Goal: Task Accomplishment & Management: Manage account settings

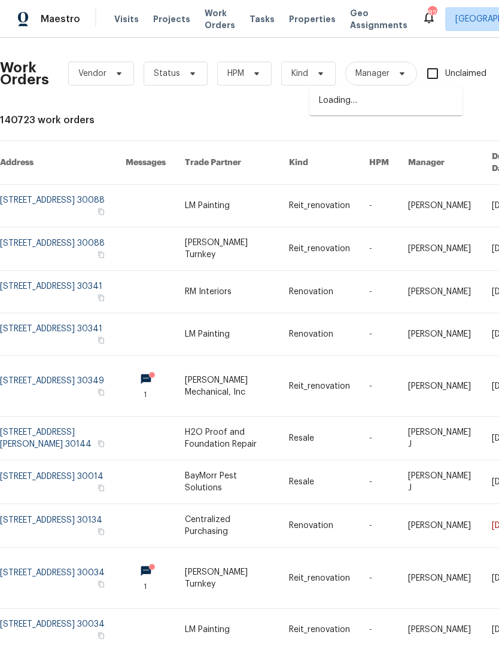
scroll to position [0, 197]
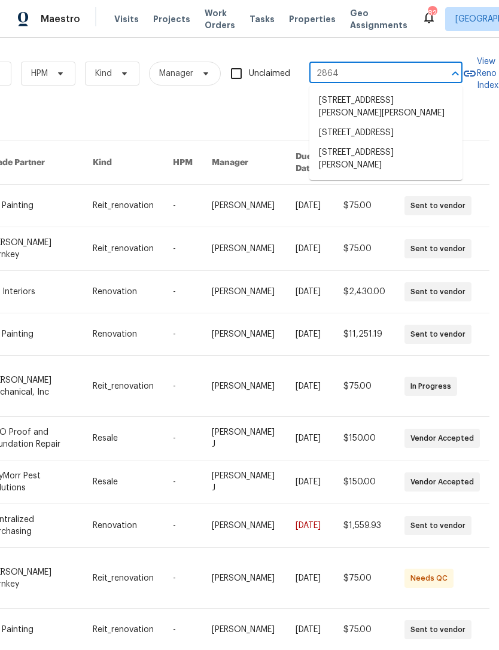
click at [334, 140] on li "2864 Sudbury Ct, Marietta, GA 30062" at bounding box center [385, 133] width 153 height 20
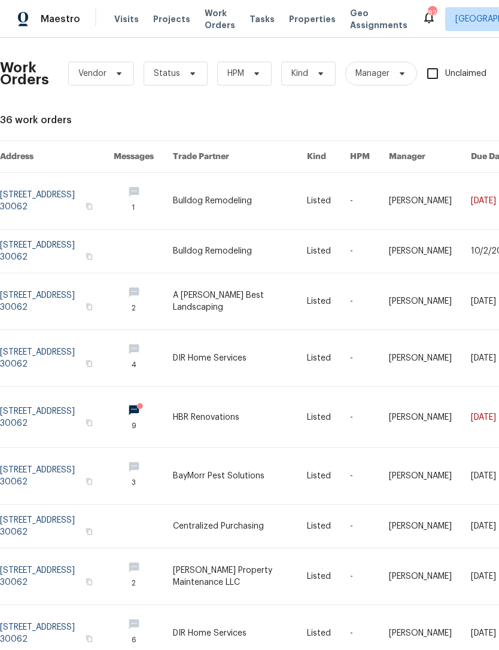
click at [60, 189] on link at bounding box center [57, 201] width 114 height 56
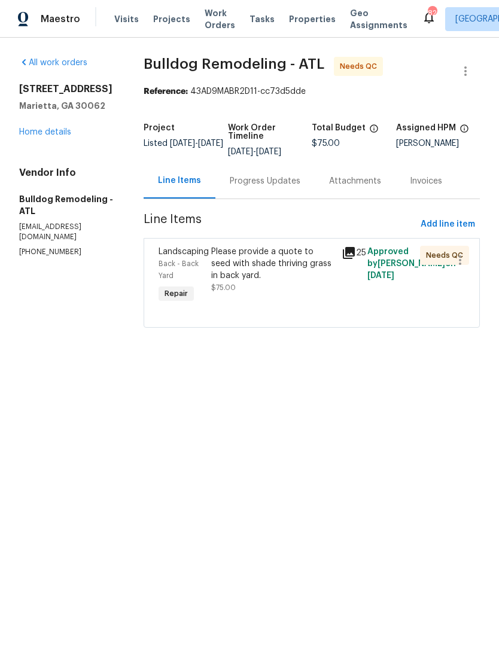
click at [350, 253] on icon at bounding box center [349, 253] width 12 height 12
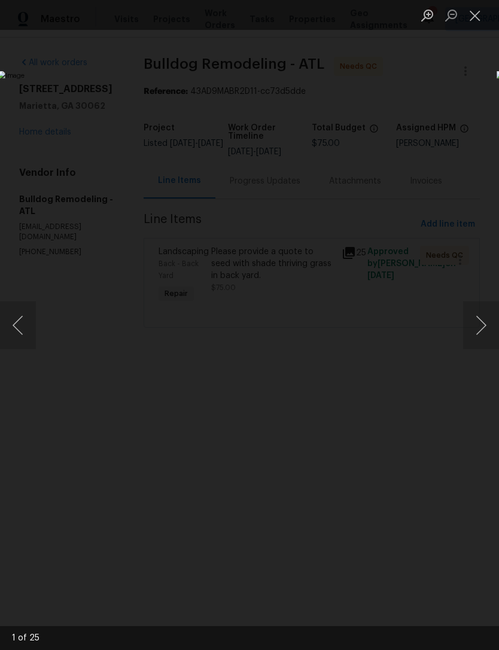
click at [486, 321] on button "Next image" at bounding box center [481, 325] width 36 height 48
click at [483, 327] on button "Next image" at bounding box center [481, 325] width 36 height 48
click at [484, 324] on button "Next image" at bounding box center [481, 325] width 36 height 48
click at [484, 321] on button "Next image" at bounding box center [481, 325] width 36 height 48
click at [483, 319] on button "Next image" at bounding box center [481, 325] width 36 height 48
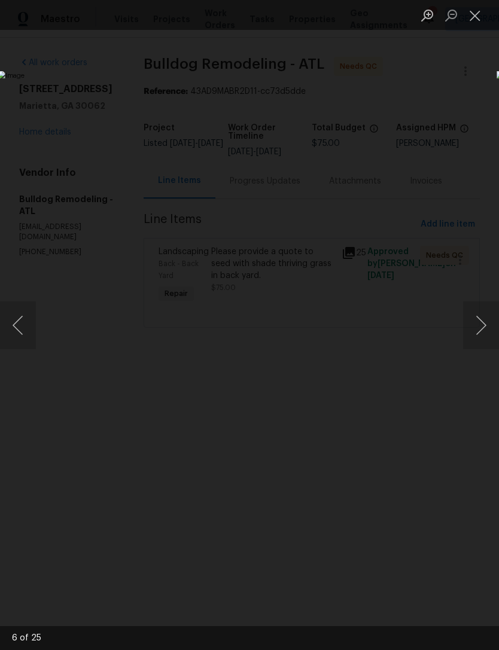
click at [483, 319] on button "Next image" at bounding box center [481, 325] width 36 height 48
click at [485, 318] on button "Next image" at bounding box center [481, 325] width 36 height 48
click at [480, 319] on button "Next image" at bounding box center [481, 325] width 36 height 48
click at [485, 321] on button "Next image" at bounding box center [481, 325] width 36 height 48
click at [476, 319] on button "Next image" at bounding box center [481, 325] width 36 height 48
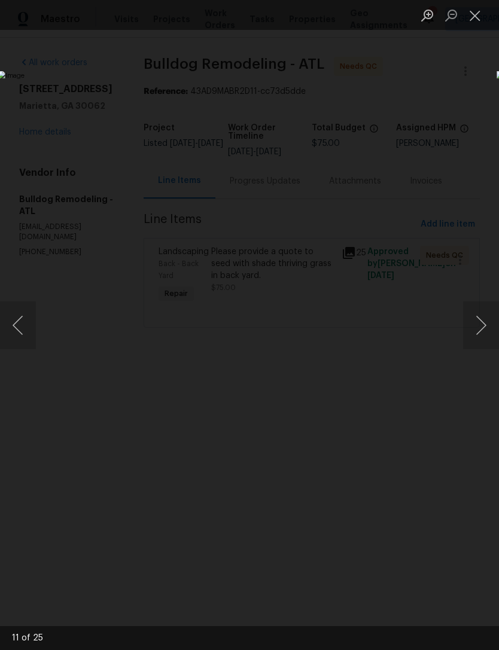
click at [484, 327] on button "Next image" at bounding box center [481, 325] width 36 height 48
click at [483, 324] on button "Next image" at bounding box center [481, 325] width 36 height 48
click at [481, 326] on button "Next image" at bounding box center [481, 325] width 36 height 48
click at [483, 324] on button "Next image" at bounding box center [481, 325] width 36 height 48
click at [478, 327] on button "Next image" at bounding box center [481, 325] width 36 height 48
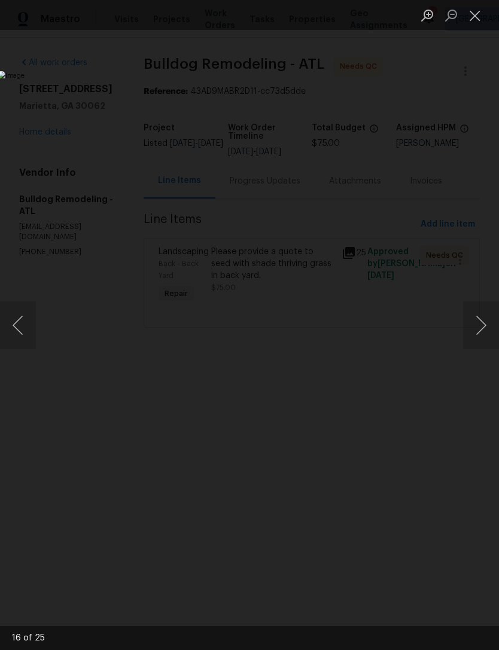
click at [476, 323] on button "Next image" at bounding box center [481, 325] width 36 height 48
click at [483, 322] on button "Next image" at bounding box center [481, 325] width 36 height 48
click at [478, 328] on button "Next image" at bounding box center [481, 325] width 36 height 48
click at [477, 319] on button "Next image" at bounding box center [481, 325] width 36 height 48
click at [476, 14] on button "Close lightbox" at bounding box center [475, 15] width 24 height 21
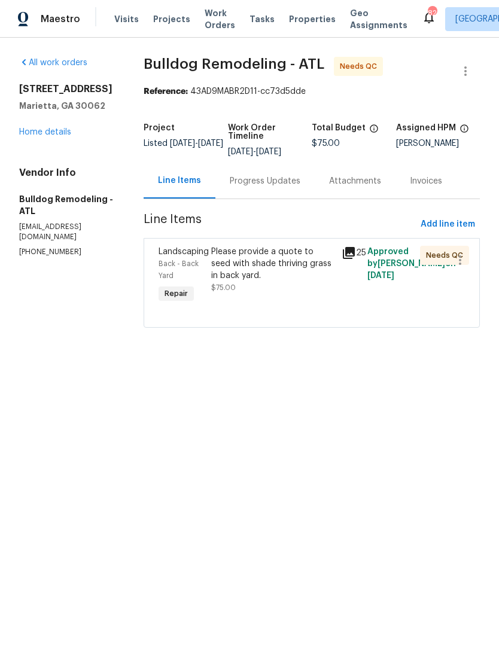
click at [242, 187] on div "Progress Updates" at bounding box center [265, 181] width 71 height 12
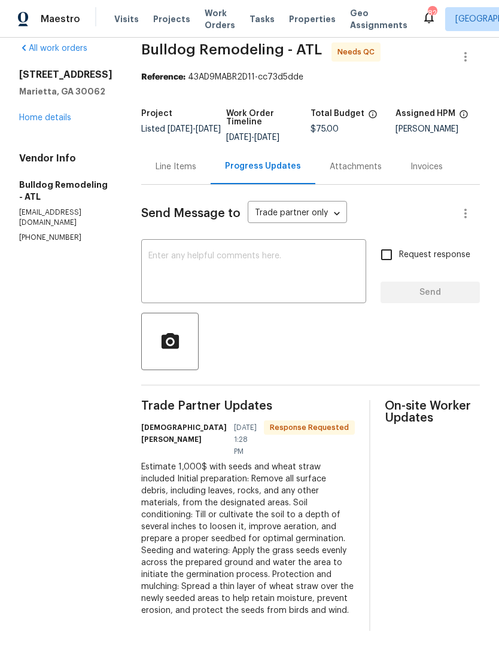
scroll to position [27, 0]
click at [304, 255] on textarea at bounding box center [253, 273] width 211 height 42
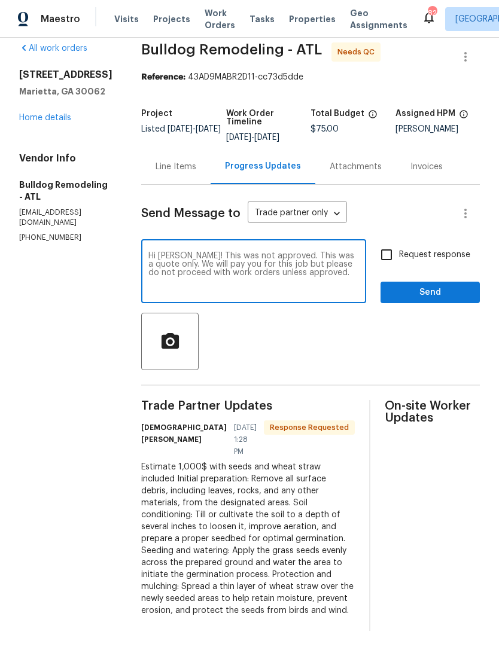
type textarea "Hi Nestor! This was not approved. This was a quote only. We will pay you for th…"
click at [392, 242] on input "Request response" at bounding box center [386, 254] width 25 height 25
checkbox input "true"
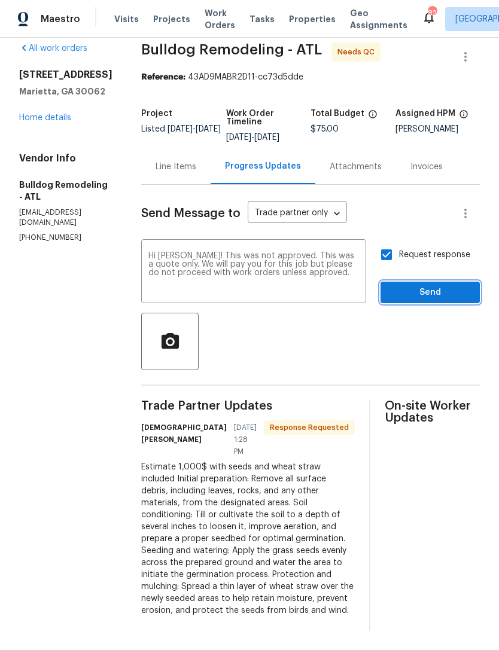
click at [433, 285] on span "Send" at bounding box center [430, 292] width 80 height 15
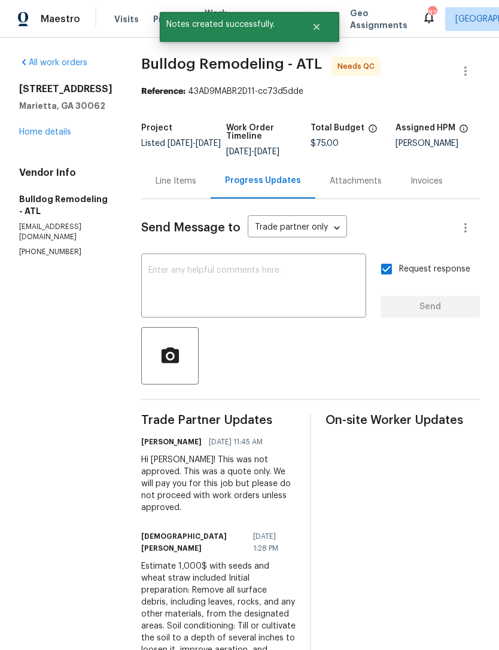
click at [186, 179] on div "Line Items" at bounding box center [176, 181] width 41 height 12
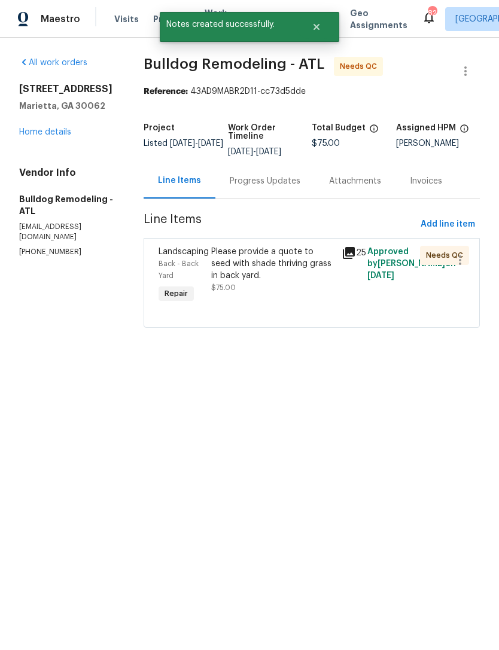
click at [280, 270] on div "Please provide a quote to seed with shade thriving grass in back yard." at bounding box center [272, 264] width 123 height 36
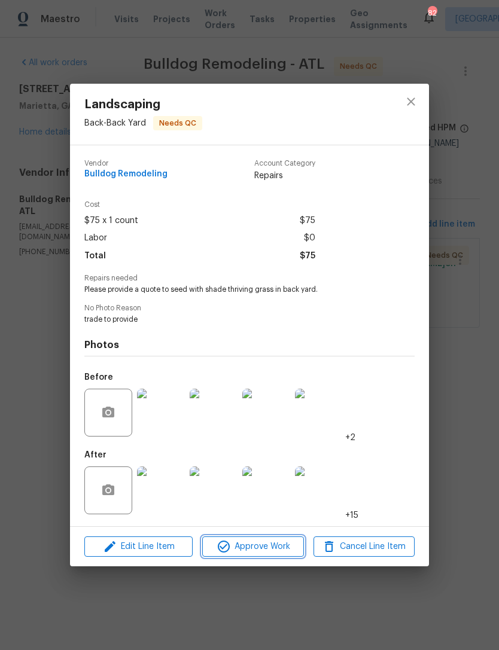
click at [272, 555] on span "Approve Work" at bounding box center [253, 547] width 94 height 15
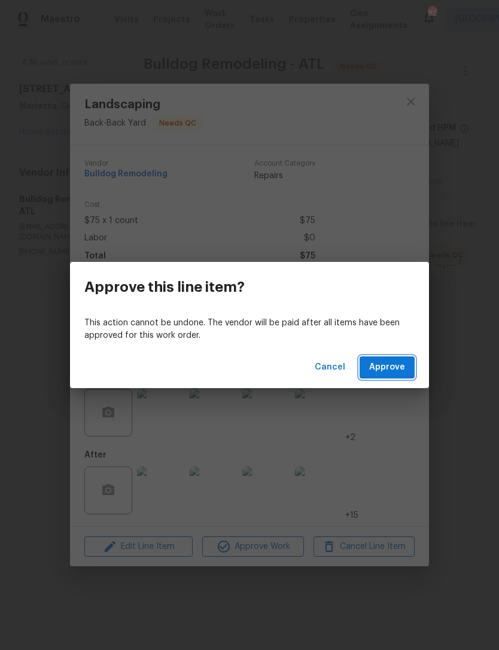
click at [401, 369] on span "Approve" at bounding box center [387, 367] width 36 height 15
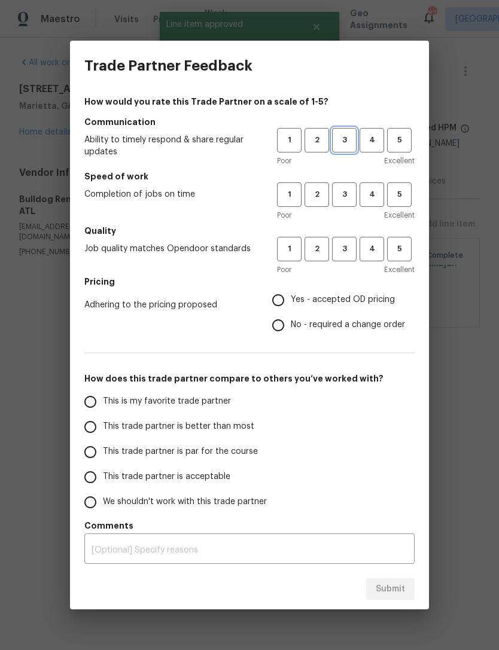
click at [348, 134] on span "3" at bounding box center [344, 140] width 22 height 14
click at [341, 191] on span "3" at bounding box center [344, 195] width 22 height 14
click at [343, 245] on span "3" at bounding box center [344, 249] width 22 height 14
click at [358, 291] on label "Yes - accepted OD pricing" at bounding box center [335, 300] width 139 height 25
click at [291, 291] on input "Yes - accepted OD pricing" at bounding box center [278, 300] width 25 height 25
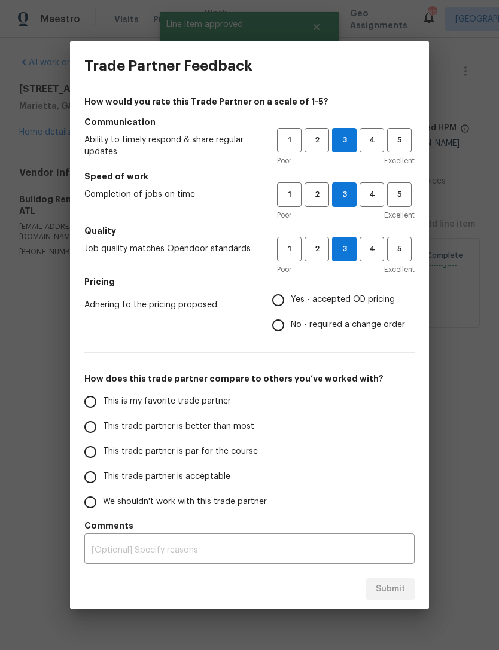
radio input "true"
click at [217, 450] on span "This trade partner is par for the course" at bounding box center [180, 452] width 155 height 13
click at [103, 450] on input "This trade partner is par for the course" at bounding box center [90, 452] width 25 height 25
click at [395, 592] on span "Submit" at bounding box center [390, 589] width 29 height 15
radio input "true"
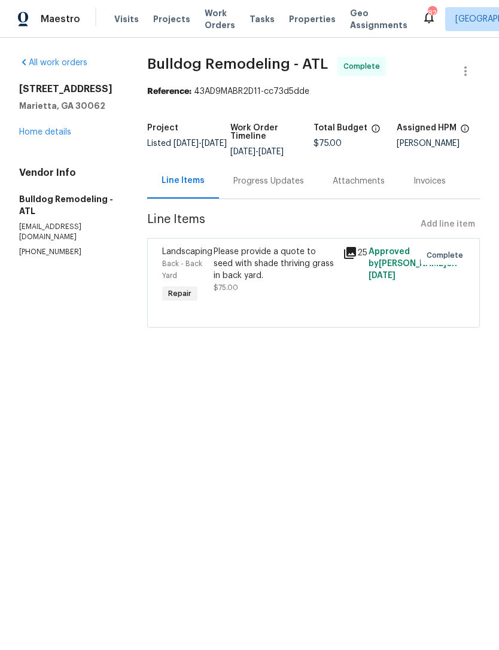
click at [65, 133] on link "Home details" at bounding box center [45, 132] width 52 height 8
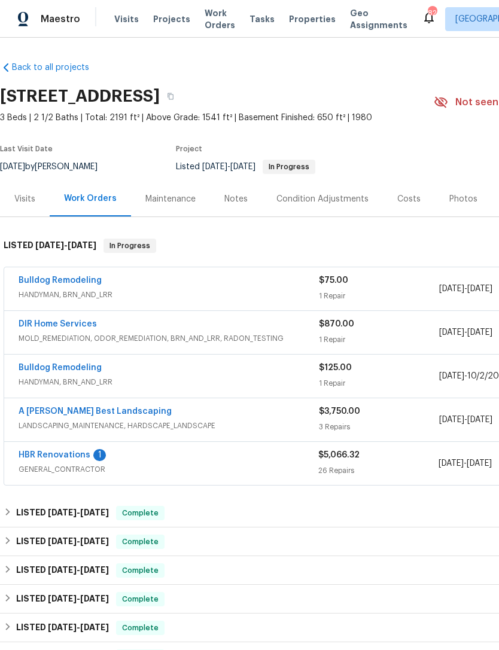
click at [119, 18] on span "Visits" at bounding box center [126, 19] width 25 height 12
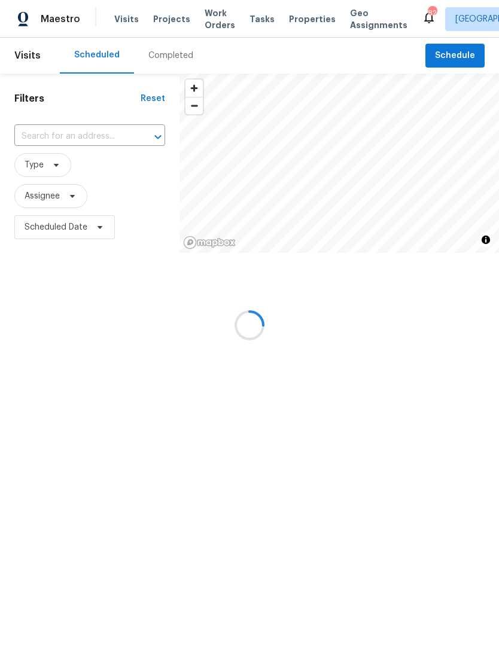
click at [39, 197] on div at bounding box center [249, 325] width 499 height 650
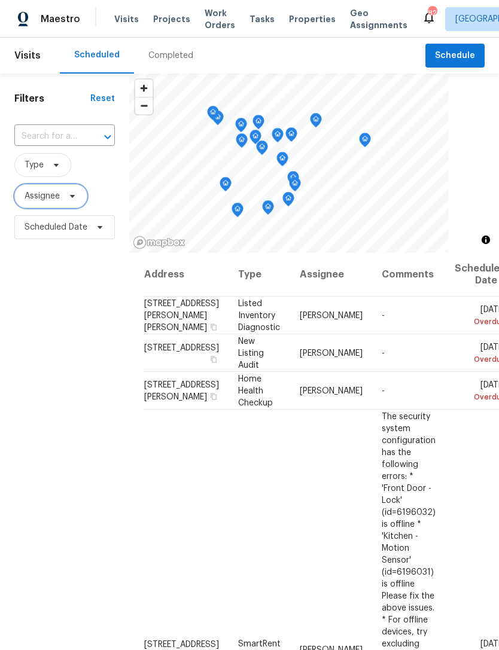
click at [28, 194] on span "Assignee" at bounding box center [42, 196] width 35 height 12
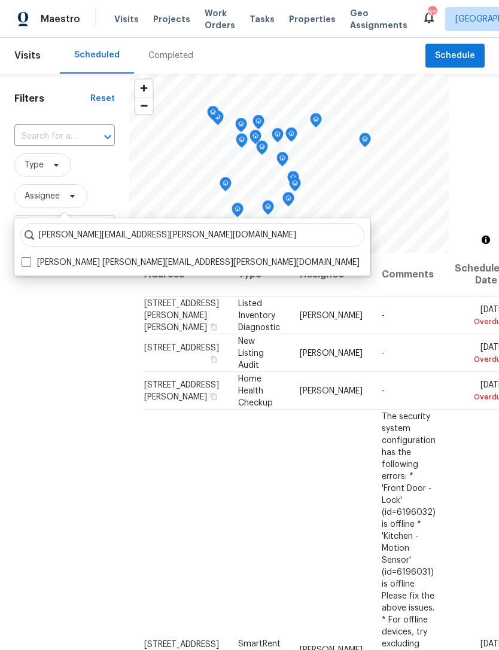
type input "Cynthia.herriott@opendoor.com"
click at [30, 267] on label "Cynthia Herriott cynthia.herriott@opendoor.com" at bounding box center [191, 263] width 338 height 12
click at [29, 264] on input "Cynthia Herriott cynthia.herriott@opendoor.com" at bounding box center [26, 261] width 8 height 8
checkbox input "true"
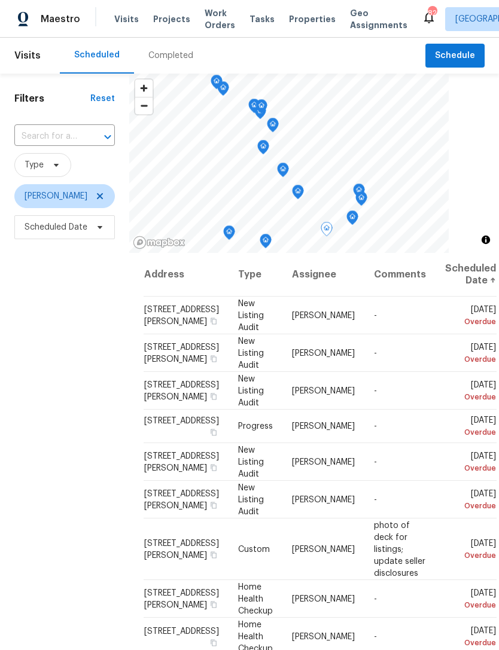
click at [0, 0] on icon at bounding box center [0, 0] width 0 height 0
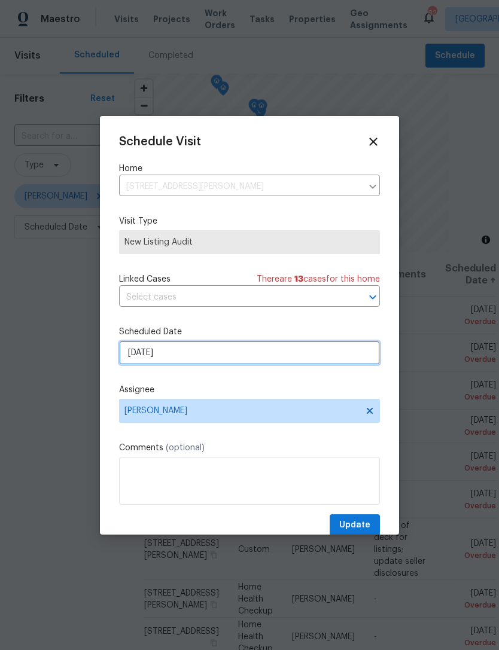
click at [187, 351] on input "10/13/2025" at bounding box center [249, 353] width 261 height 24
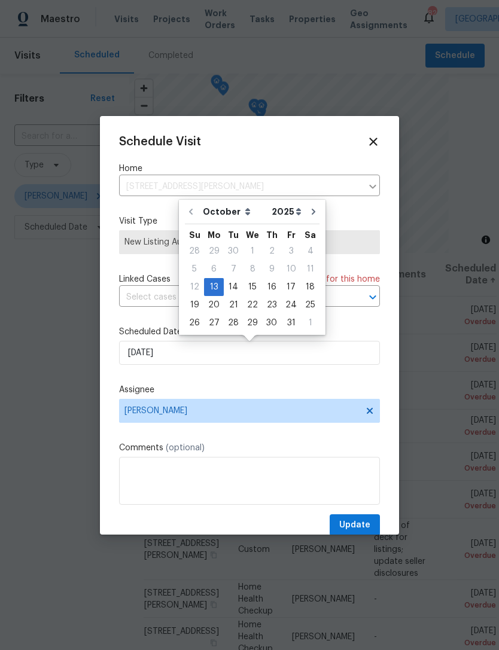
click at [374, 139] on icon at bounding box center [373, 142] width 8 height 8
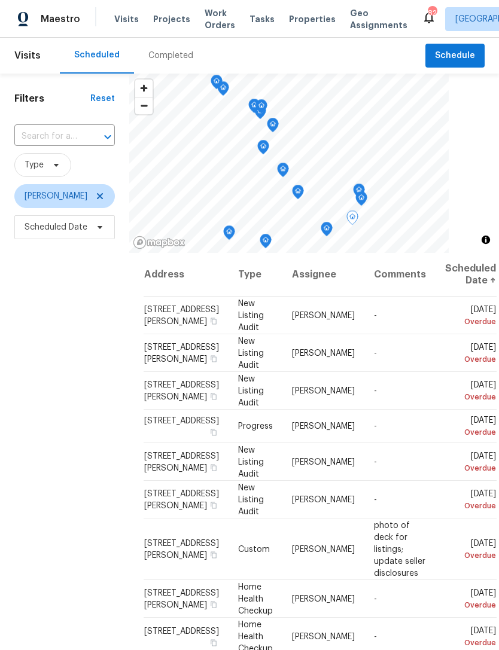
click at [0, 0] on icon at bounding box center [0, 0] width 0 height 0
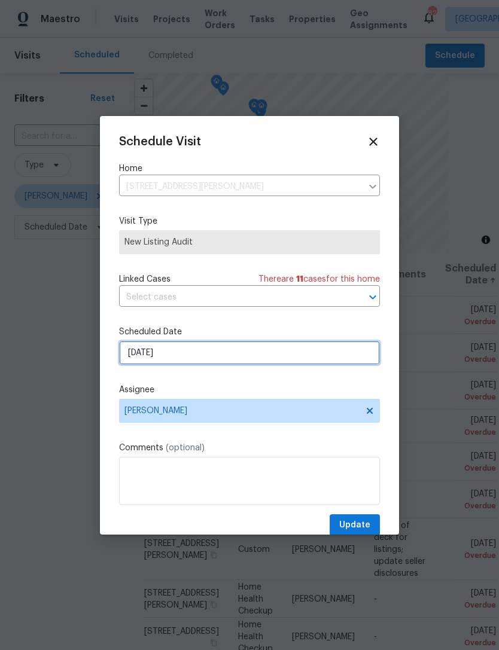
click at [193, 355] on input "10/14/2025" at bounding box center [249, 353] width 261 height 24
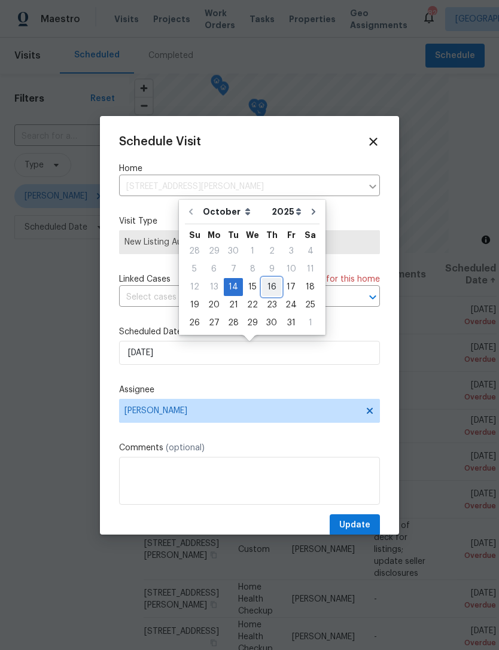
click at [275, 285] on div "16" at bounding box center [271, 287] width 19 height 17
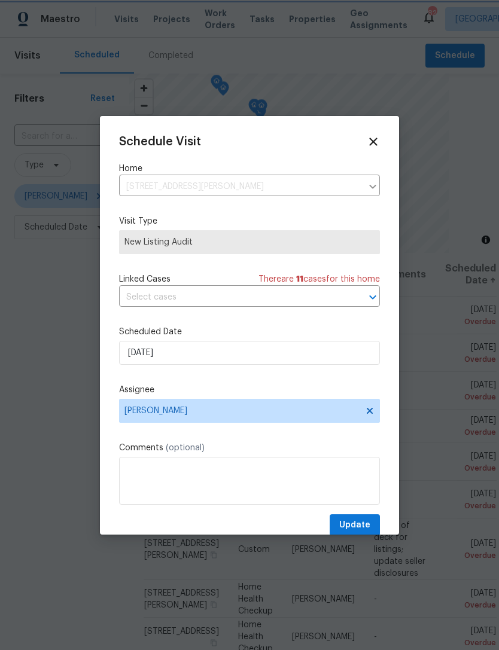
type input "[DATE]"
click at [340, 524] on button "Update" at bounding box center [355, 525] width 50 height 22
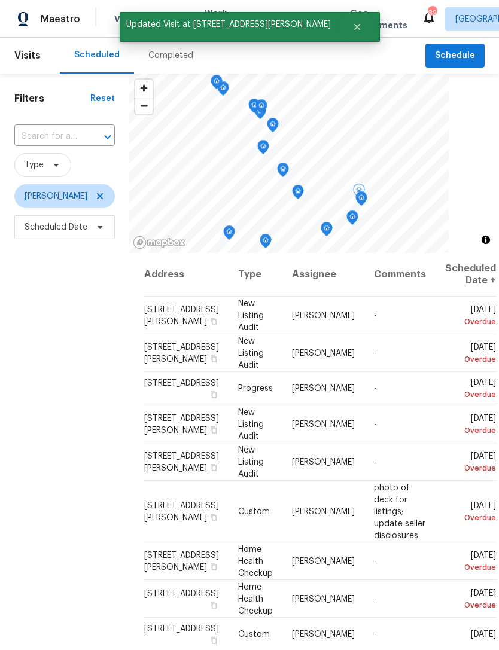
click at [0, 0] on icon at bounding box center [0, 0] width 0 height 0
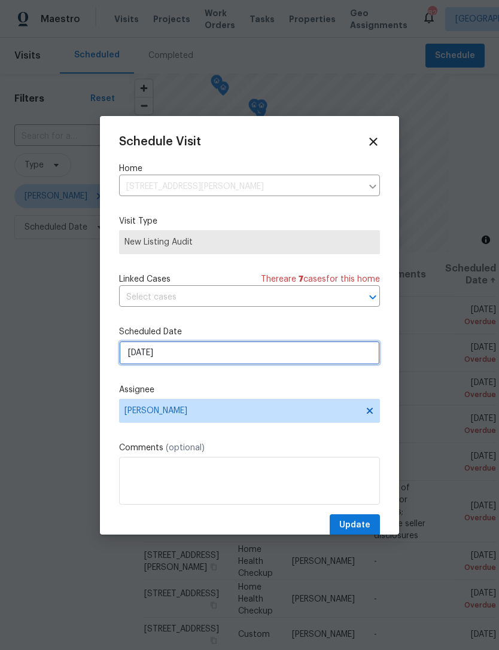
click at [176, 349] on input "10/14/2025" at bounding box center [249, 353] width 261 height 24
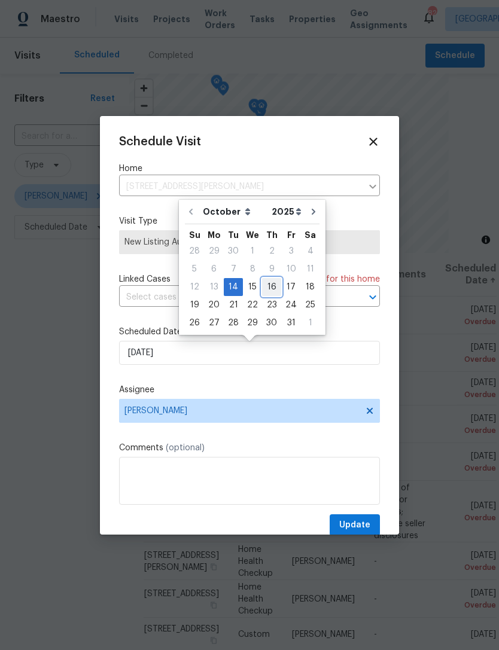
click at [273, 288] on div "16" at bounding box center [271, 287] width 19 height 17
type input "[DATE]"
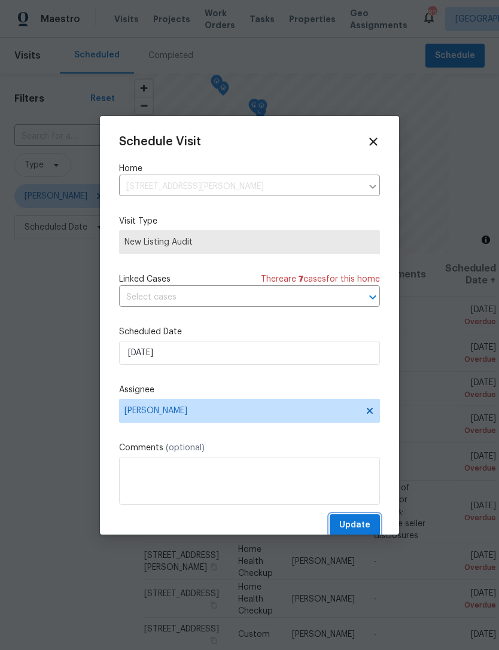
click at [349, 520] on span "Update" at bounding box center [354, 525] width 31 height 15
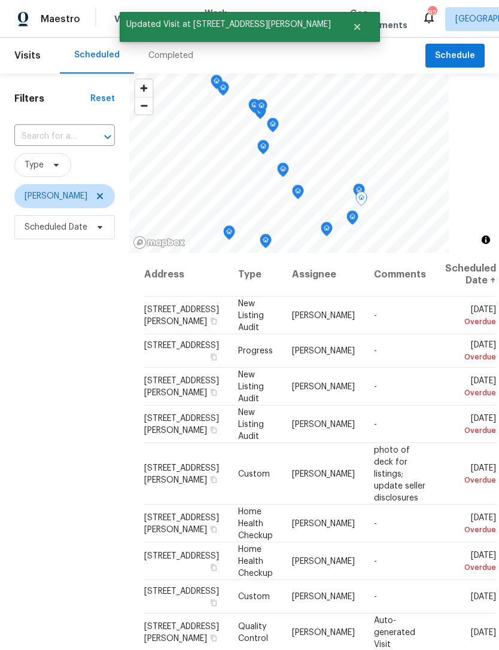
click at [0, 0] on span at bounding box center [0, 0] width 0 height 0
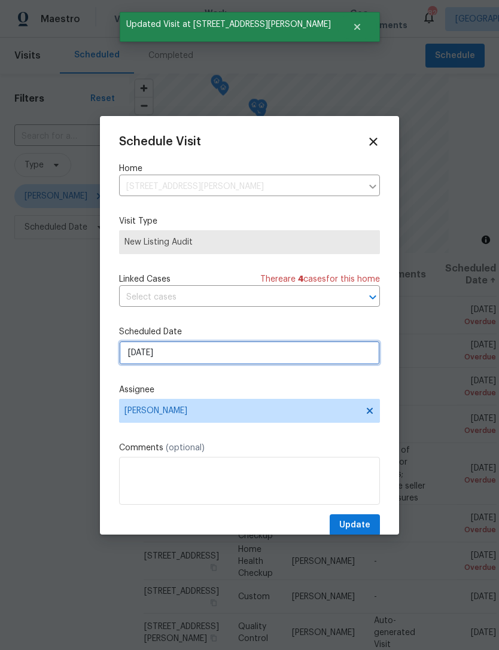
click at [192, 352] on input "10/14/2025" at bounding box center [249, 353] width 261 height 24
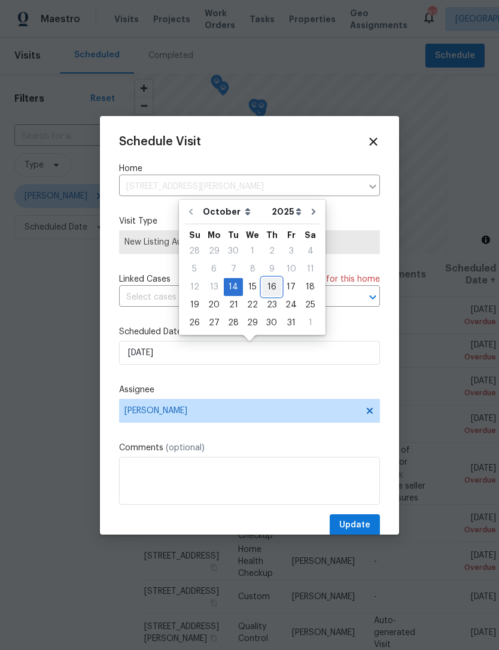
click at [273, 285] on div "16" at bounding box center [271, 287] width 19 height 17
type input "[DATE]"
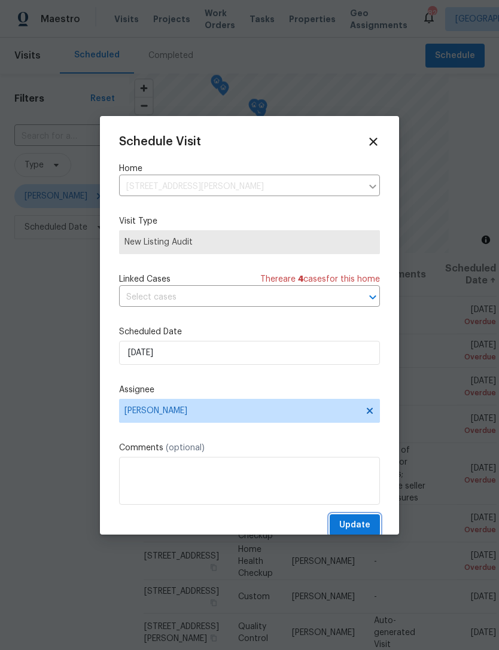
click at [348, 519] on button "Update" at bounding box center [355, 525] width 50 height 22
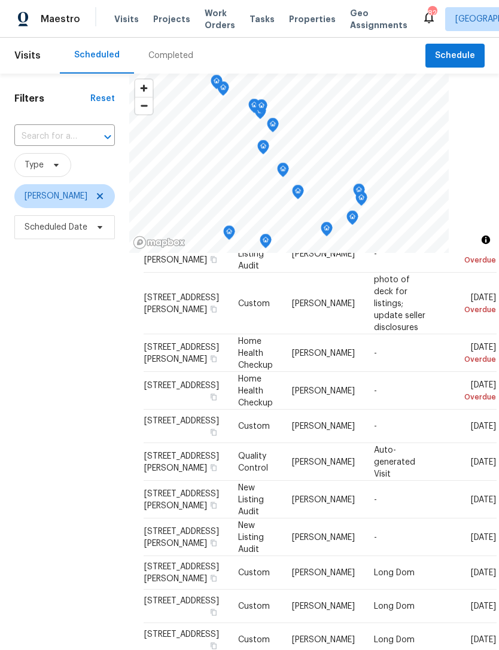
scroll to position [133, 0]
click at [0, 0] on icon at bounding box center [0, 0] width 0 height 0
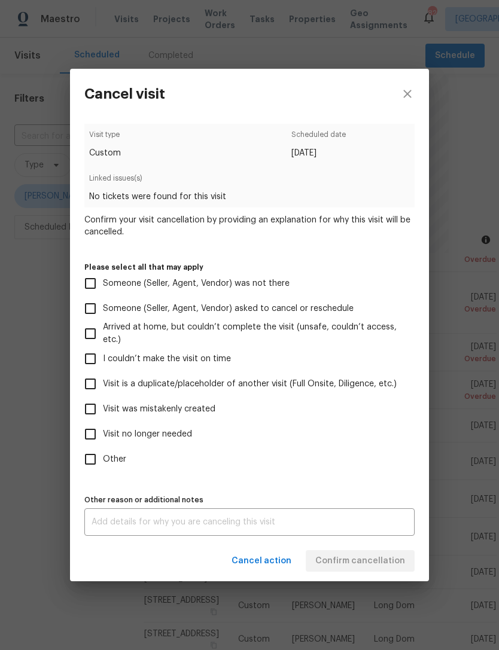
click at [87, 442] on input "Visit no longer needed" at bounding box center [90, 434] width 25 height 25
checkbox input "true"
click at [84, 460] on input "Other" at bounding box center [90, 459] width 25 height 25
checkbox input "true"
click at [109, 526] on textarea at bounding box center [250, 522] width 316 height 8
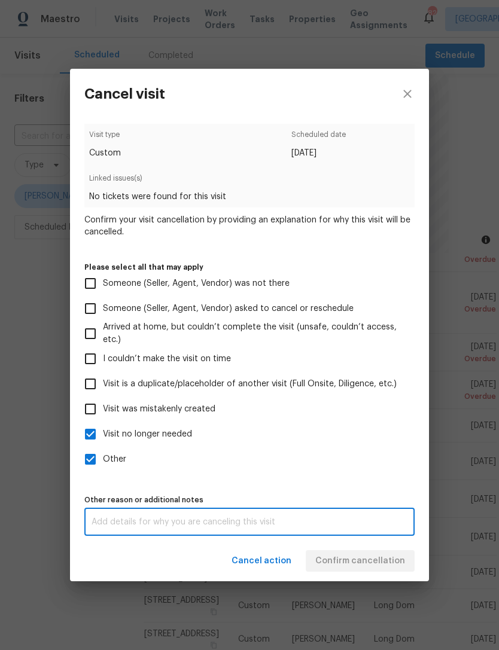
scroll to position [38, 0]
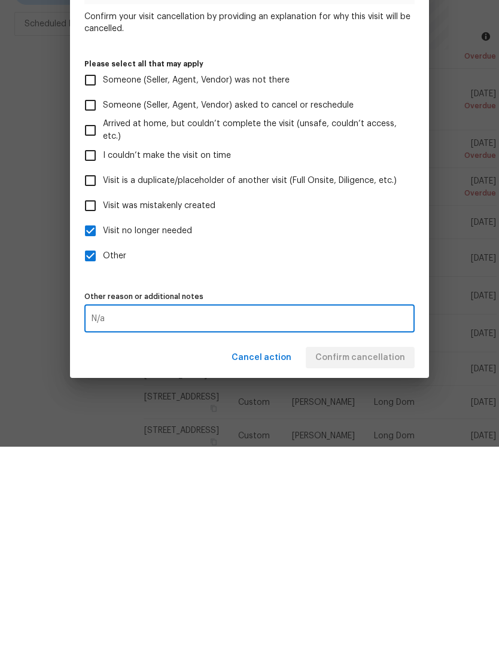
type textarea "N/a"
click at [276, 447] on label "Other" at bounding box center [241, 459] width 327 height 25
click at [103, 447] on input "Other" at bounding box center [90, 459] width 25 height 25
checkbox input "false"
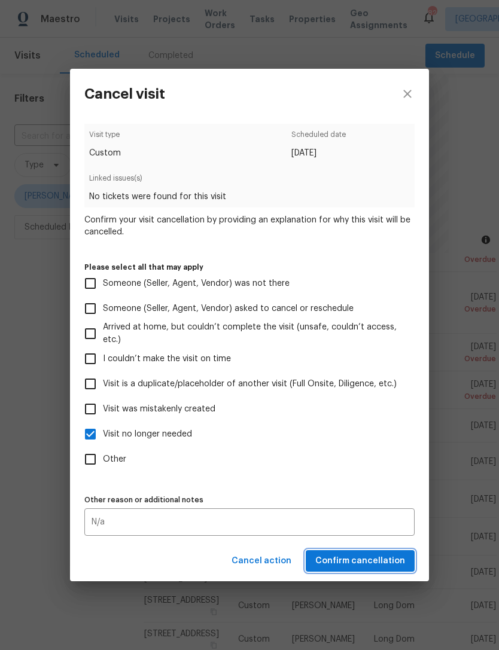
click at [351, 563] on span "Confirm cancellation" at bounding box center [360, 561] width 90 height 15
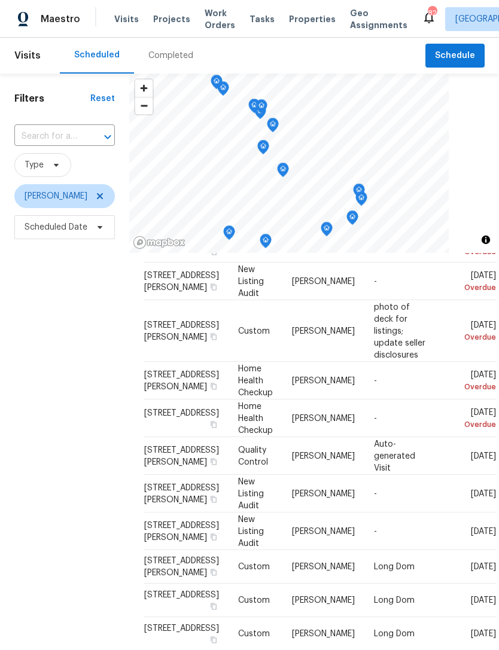
scroll to position [235, 0]
click at [450, 550] on td "[DATE]" at bounding box center [465, 566] width 61 height 33
click at [0, 0] on icon at bounding box center [0, 0] width 0 height 0
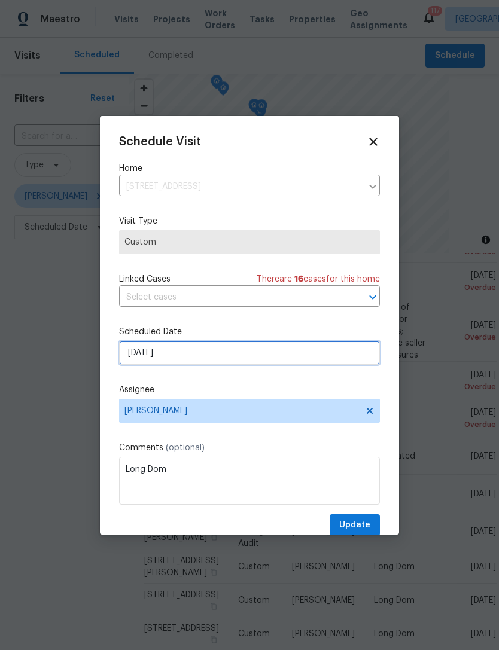
click at [163, 360] on input "[DATE]" at bounding box center [249, 353] width 261 height 24
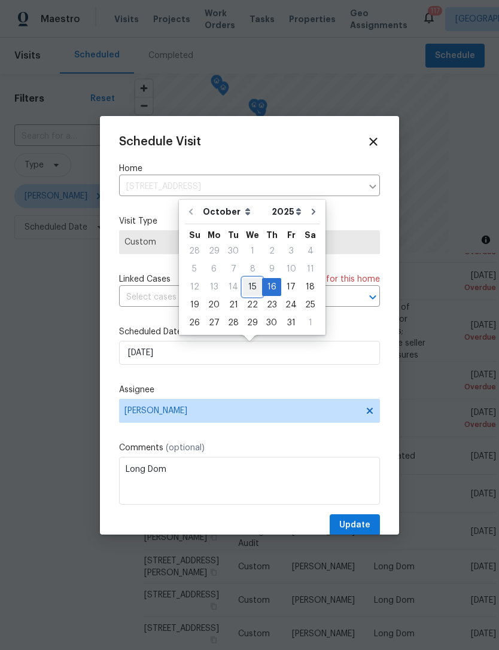
click at [252, 291] on div "15" at bounding box center [252, 287] width 19 height 17
type input "[DATE]"
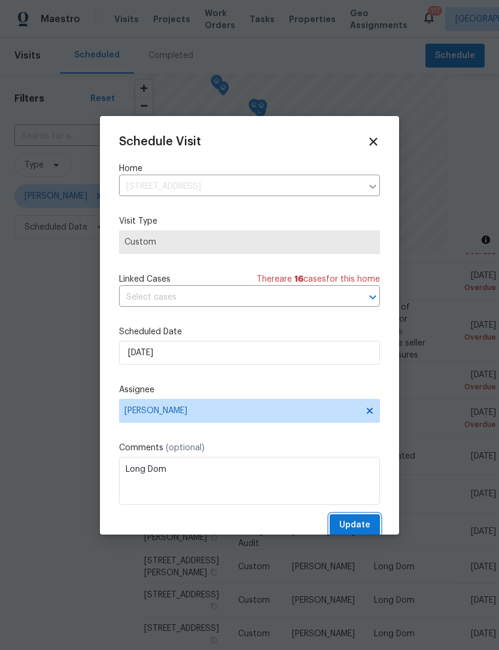
click at [356, 523] on span "Update" at bounding box center [354, 525] width 31 height 15
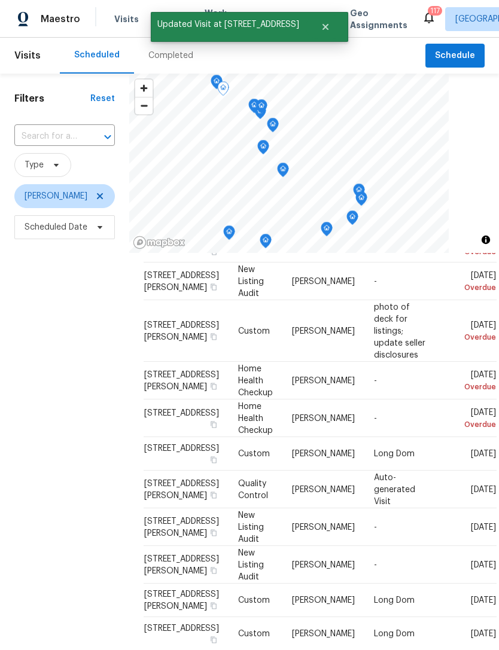
click at [0, 0] on icon at bounding box center [0, 0] width 0 height 0
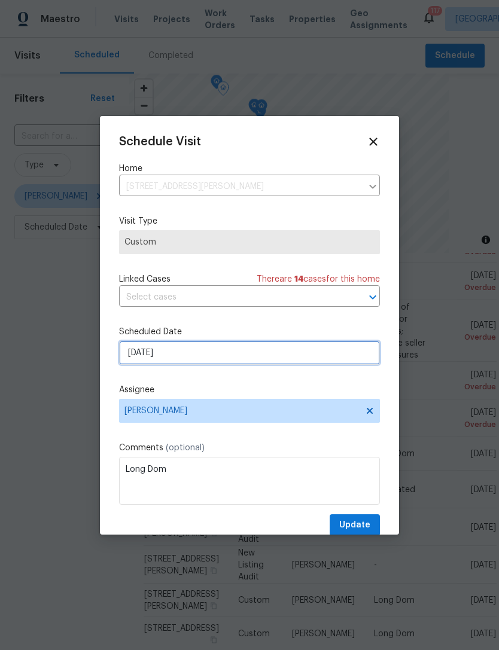
click at [180, 356] on input "[DATE]" at bounding box center [249, 353] width 261 height 24
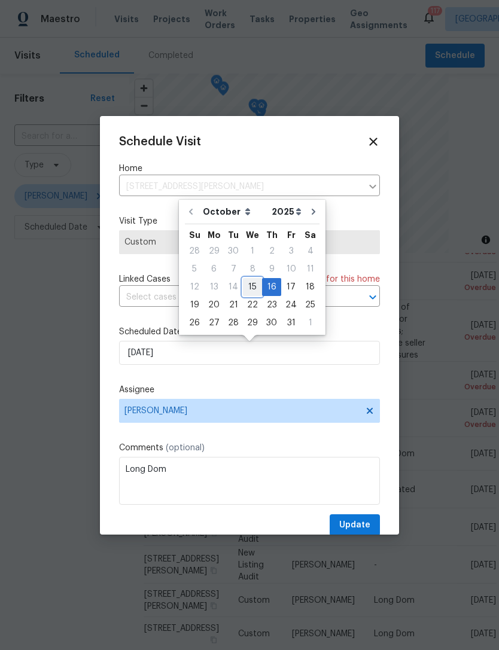
click at [249, 288] on div "15" at bounding box center [252, 287] width 19 height 17
type input "[DATE]"
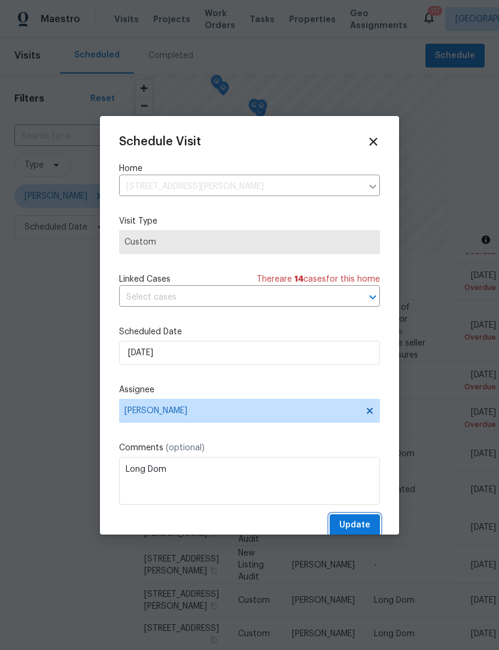
click at [346, 517] on button "Update" at bounding box center [355, 525] width 50 height 22
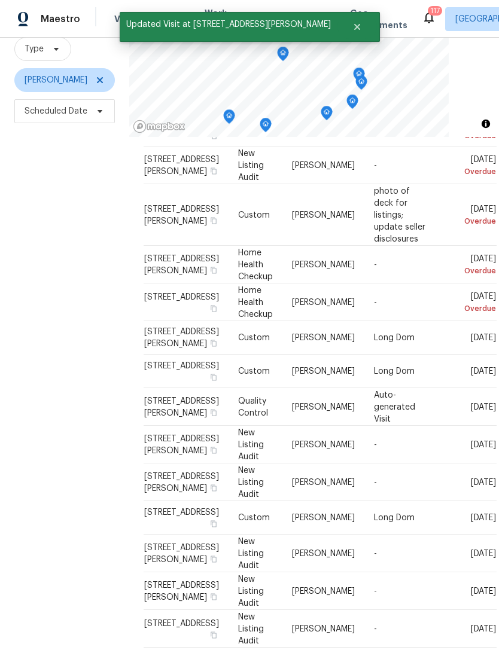
scroll to position [115, 0]
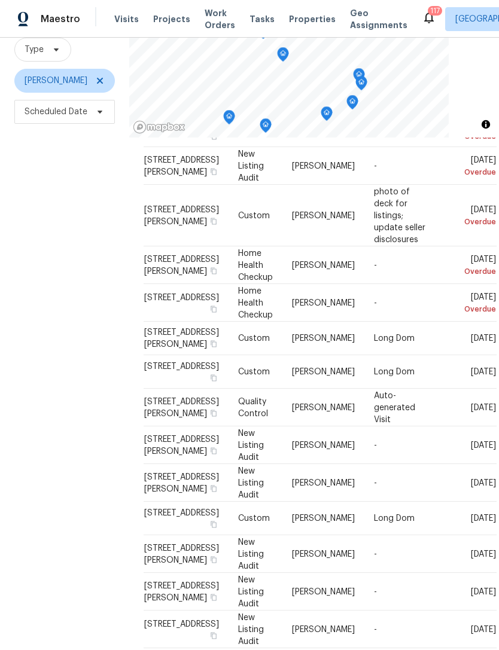
click at [0, 0] on icon at bounding box center [0, 0] width 0 height 0
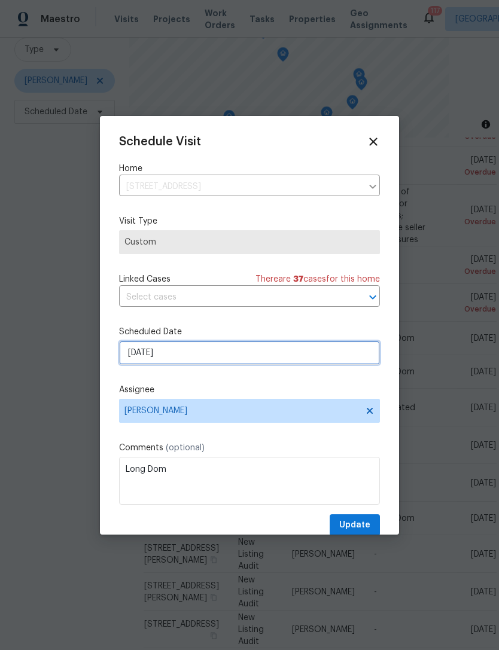
click at [134, 351] on input "[DATE]" at bounding box center [249, 353] width 261 height 24
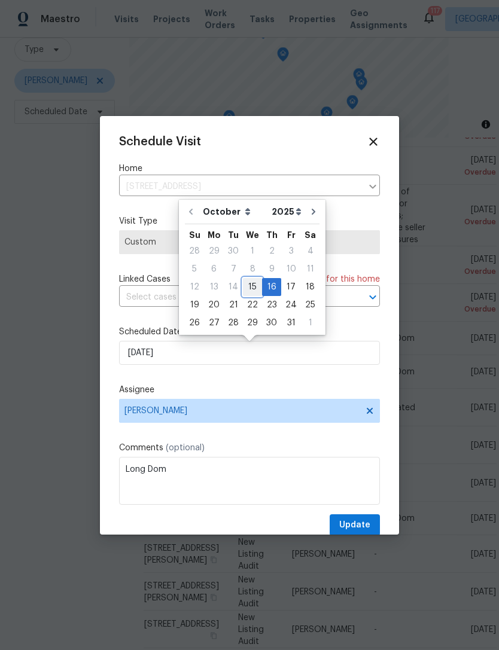
click at [246, 283] on div "15" at bounding box center [252, 287] width 19 height 17
type input "[DATE]"
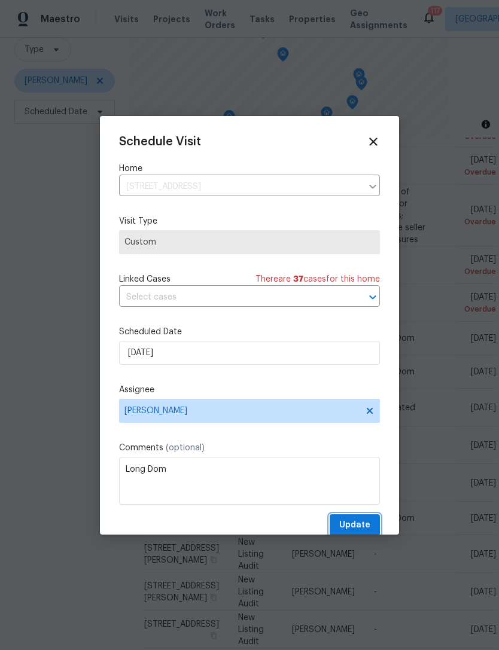
click at [354, 528] on span "Update" at bounding box center [354, 525] width 31 height 15
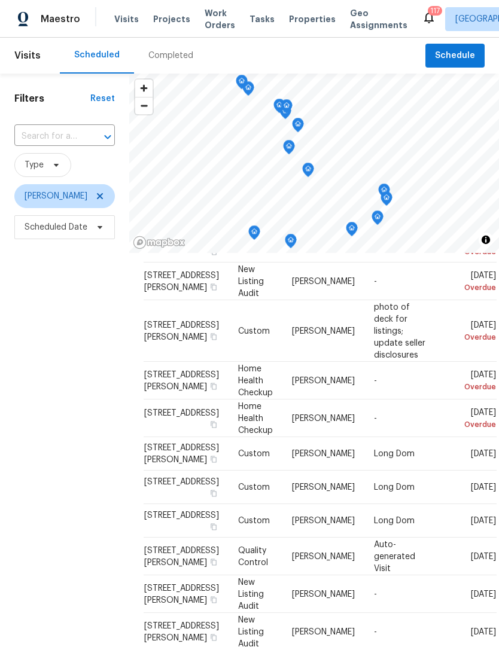
scroll to position [0, 0]
click at [154, 20] on span "Projects" at bounding box center [171, 19] width 37 height 12
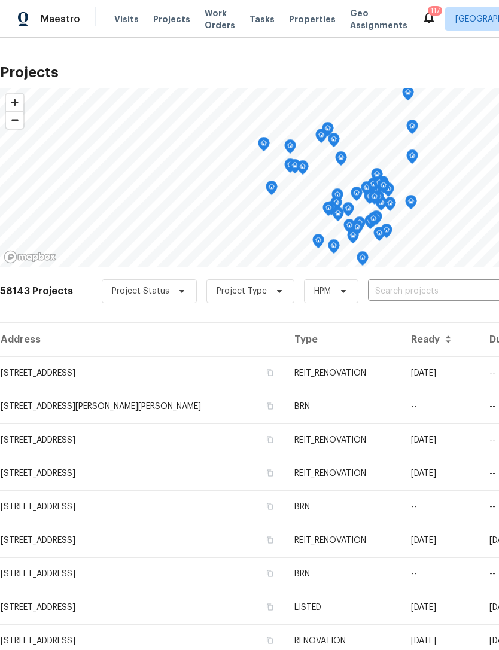
click at [403, 296] on input "text" at bounding box center [436, 291] width 137 height 19
type input "3633"
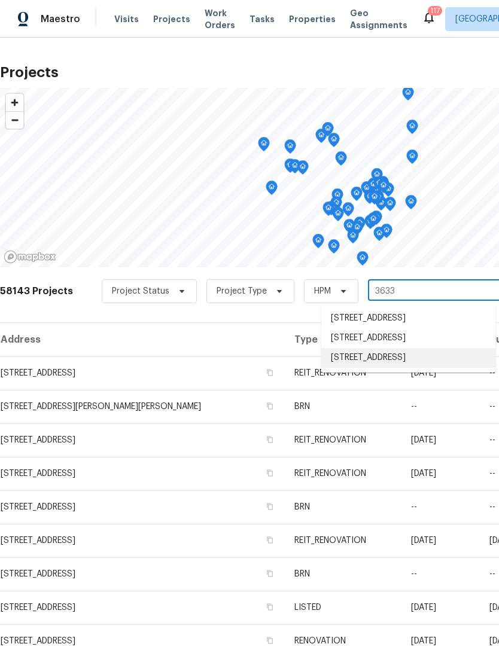
click at [387, 368] on li "[STREET_ADDRESS]" at bounding box center [408, 358] width 174 height 20
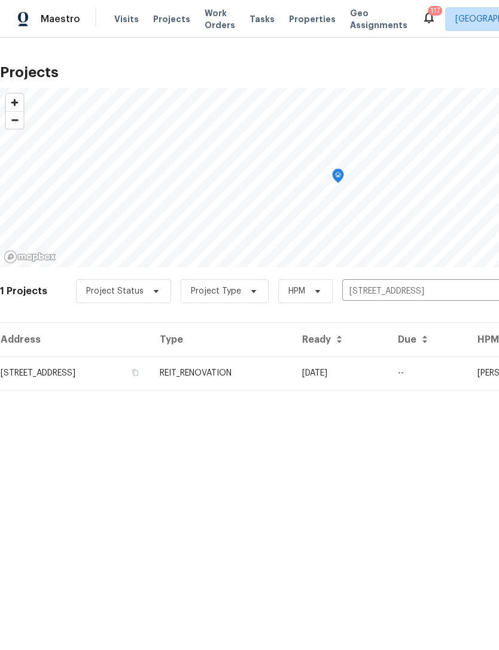
click at [61, 387] on td "[STREET_ADDRESS]" at bounding box center [75, 373] width 150 height 33
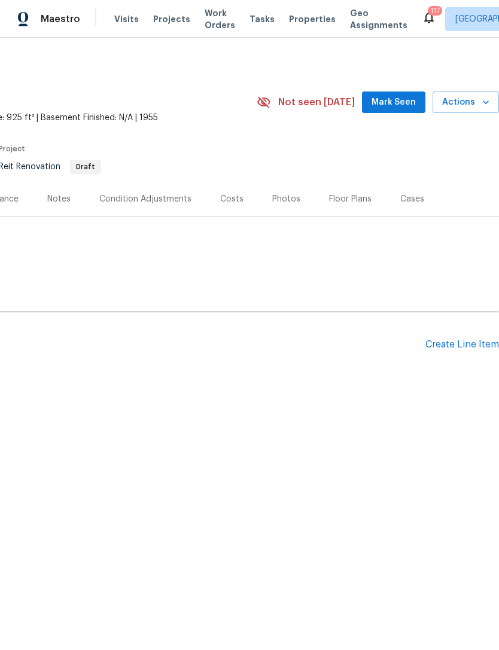
scroll to position [0, 177]
click at [464, 347] on div "Create Line Item" at bounding box center [462, 344] width 74 height 11
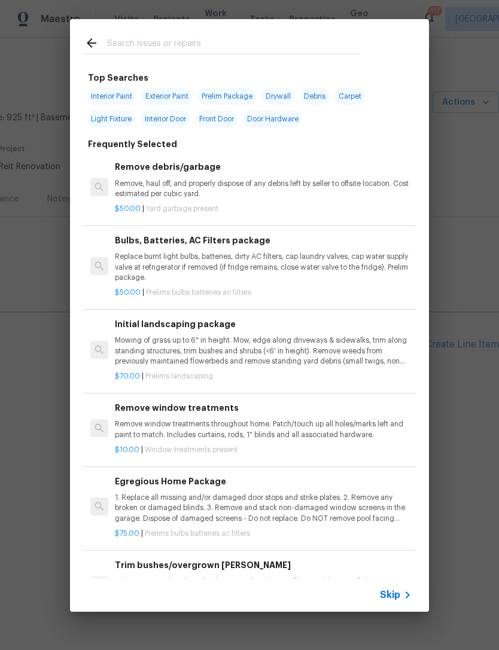
click at [151, 48] on input "text" at bounding box center [234, 45] width 254 height 18
type input "E"
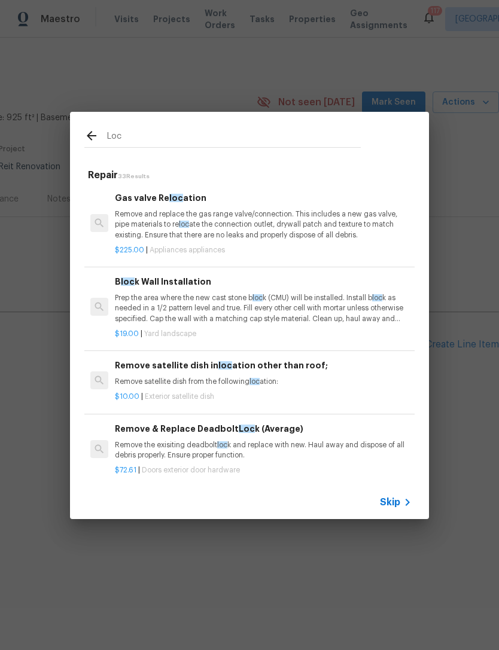
type input "Lock"
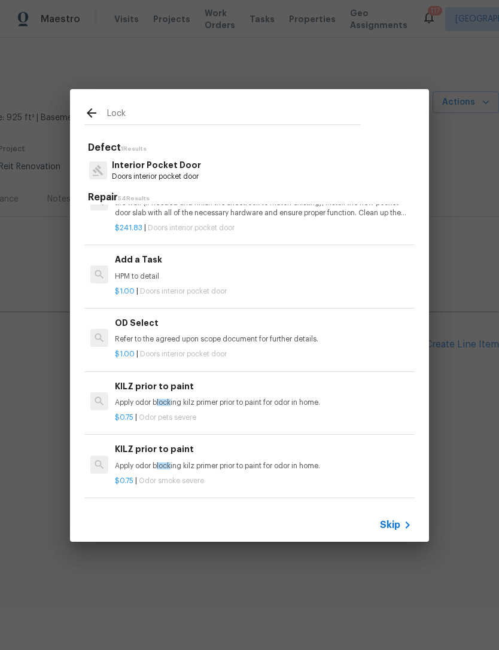
scroll to position [756, 0]
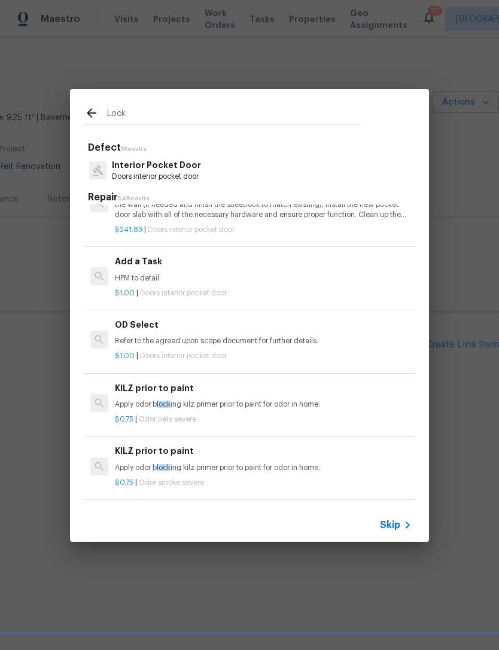
click at [151, 264] on div "Add a Task HPM to detail" at bounding box center [263, 269] width 297 height 29
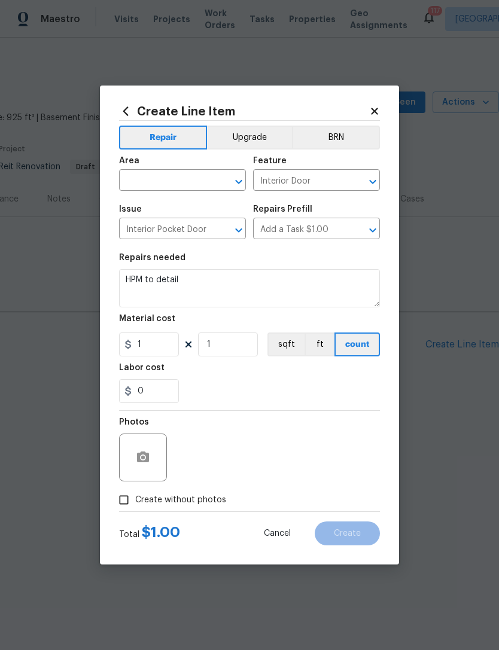
click at [148, 176] on input "text" at bounding box center [165, 181] width 93 height 19
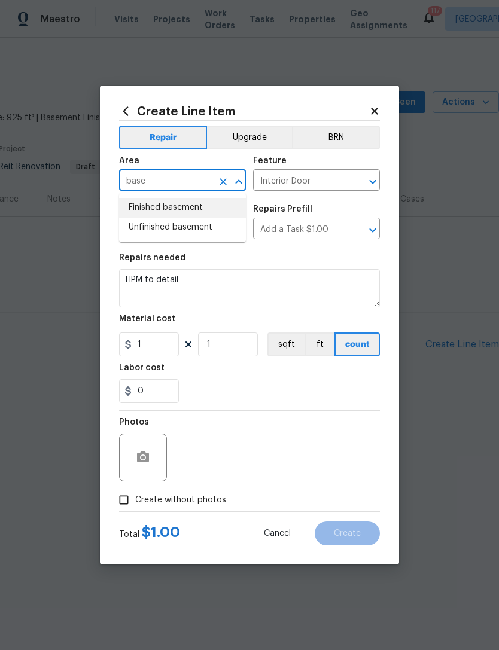
click at [142, 204] on li "Finished basement" at bounding box center [182, 208] width 127 height 20
type input "Finished basement"
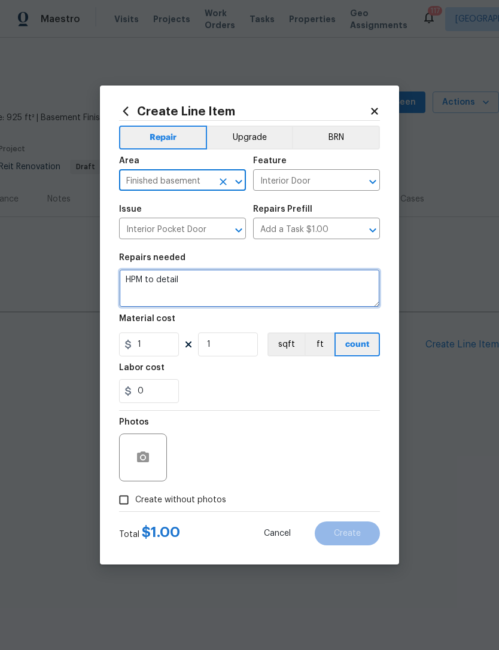
click at [207, 278] on textarea "HPM to detail" at bounding box center [249, 288] width 261 height 38
type textarea "H"
paste textarea "Hello [PERSON_NAME], [PERSON_NAME], we have a new house assigned as one of our …"
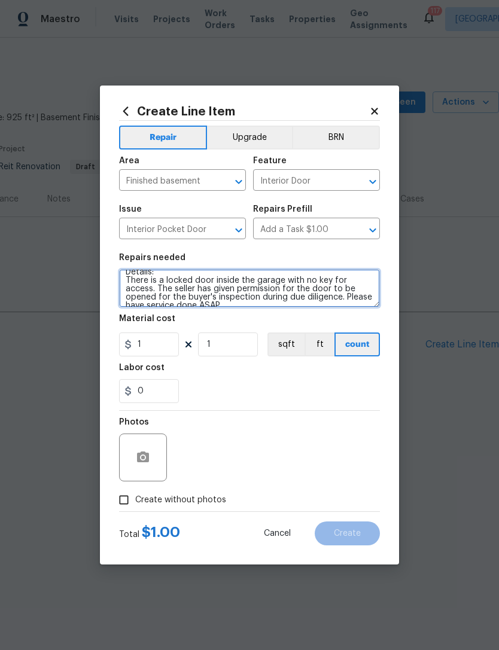
scroll to position [108, 0]
type textarea "Hello [PERSON_NAME], [PERSON_NAME], we have a new house assigned as one of our …"
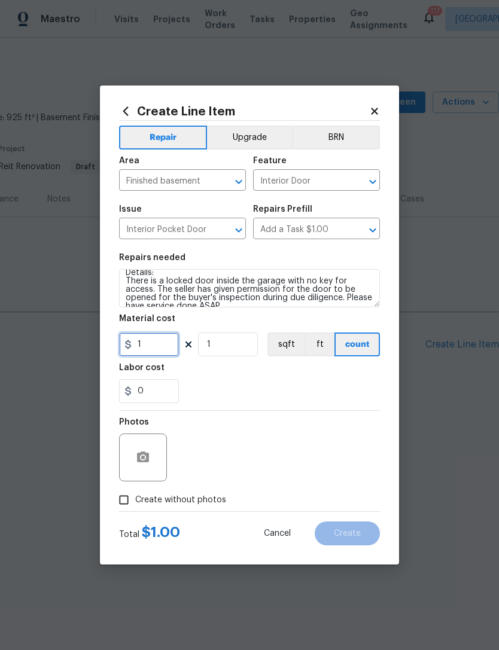
click at [152, 353] on input "1" at bounding box center [149, 345] width 60 height 24
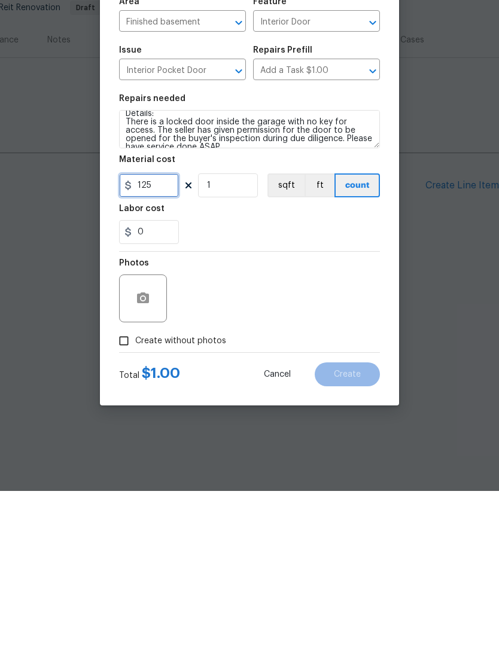
type input "125"
click at [123, 489] on input "Create without photos" at bounding box center [123, 500] width 23 height 23
checkbox input "true"
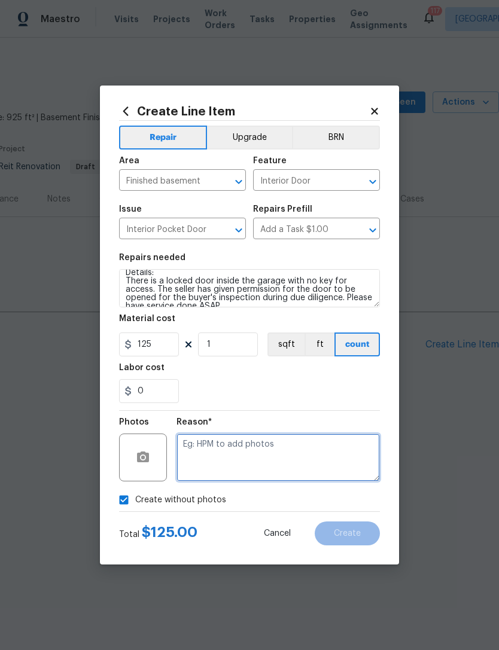
click at [208, 452] on textarea at bounding box center [277, 458] width 203 height 48
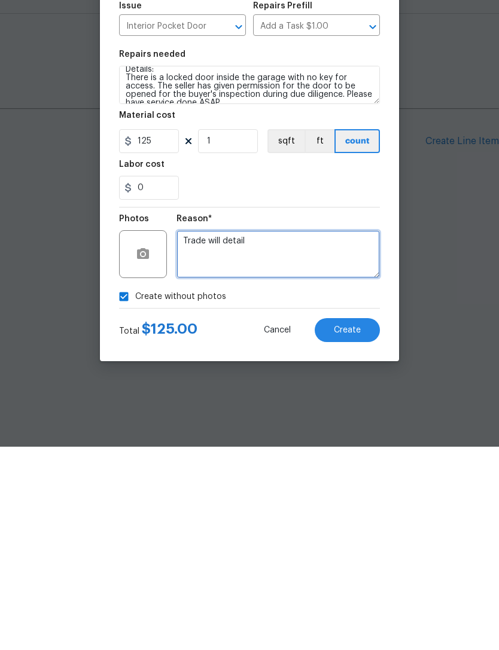
type textarea "Trade will detail"
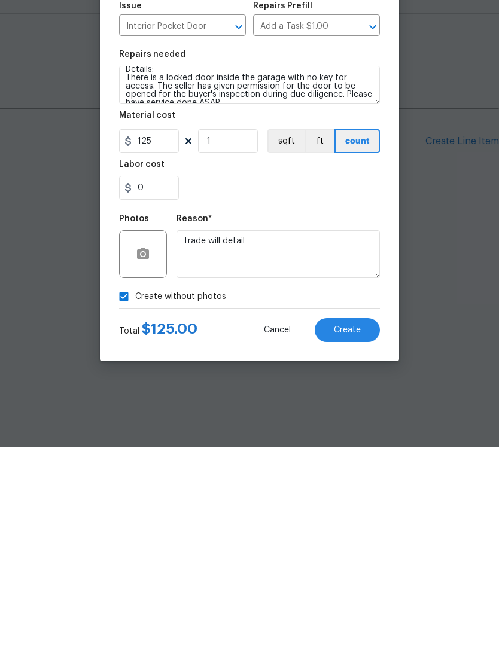
click at [329, 522] on button "Create" at bounding box center [347, 534] width 65 height 24
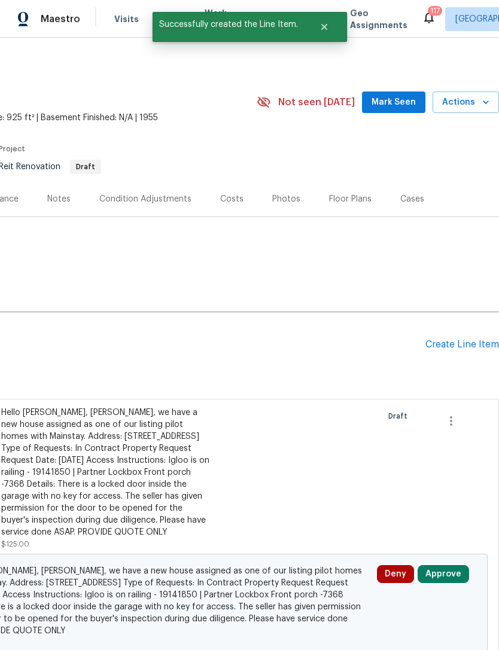
click at [435, 583] on button "Approve" at bounding box center [443, 574] width 51 height 18
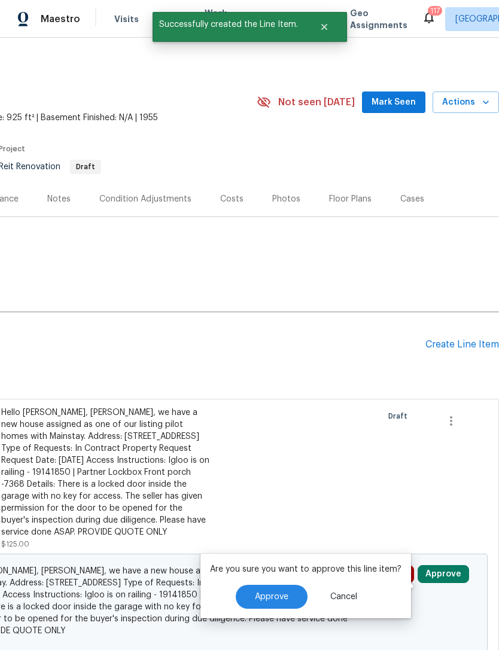
click at [266, 599] on span "Approve" at bounding box center [271, 597] width 33 height 9
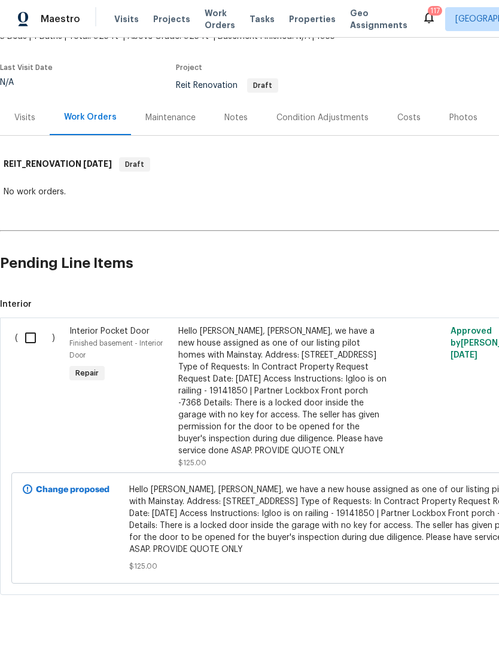
scroll to position [81, 0]
click at [32, 335] on input "checkbox" at bounding box center [35, 337] width 34 height 25
checkbox input "true"
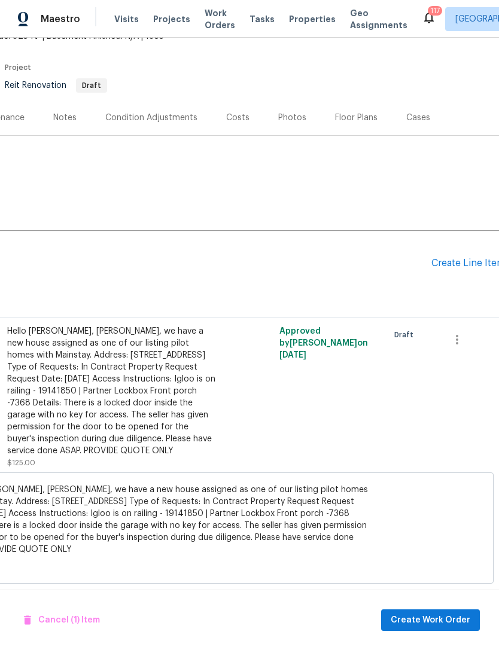
click at [415, 625] on span "Create Work Order" at bounding box center [431, 620] width 80 height 15
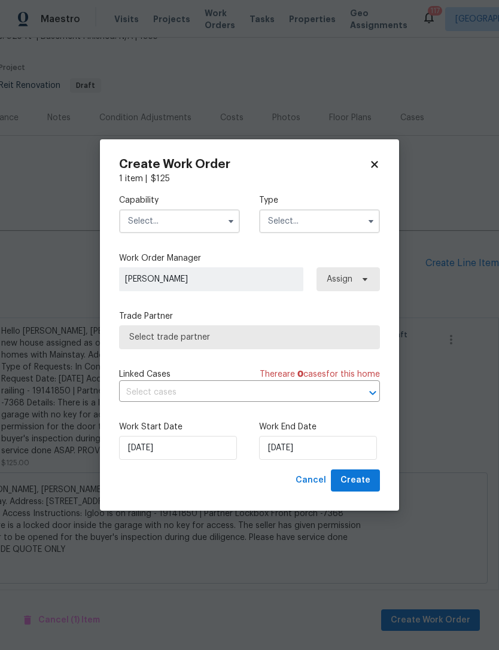
scroll to position [81, 177]
click at [160, 213] on input "text" at bounding box center [179, 221] width 121 height 24
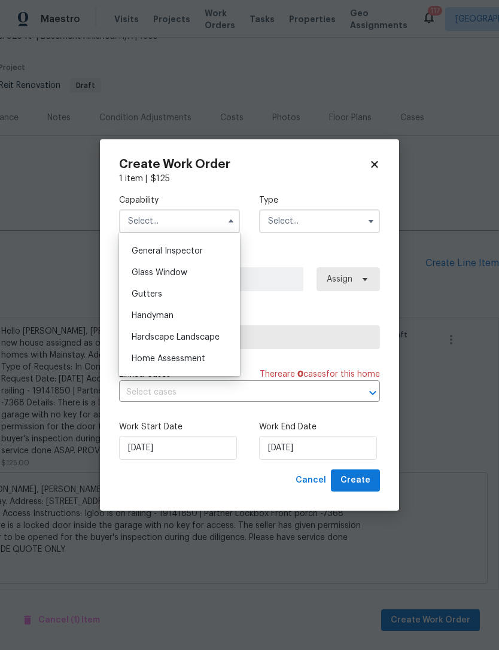
scroll to position [604, 0]
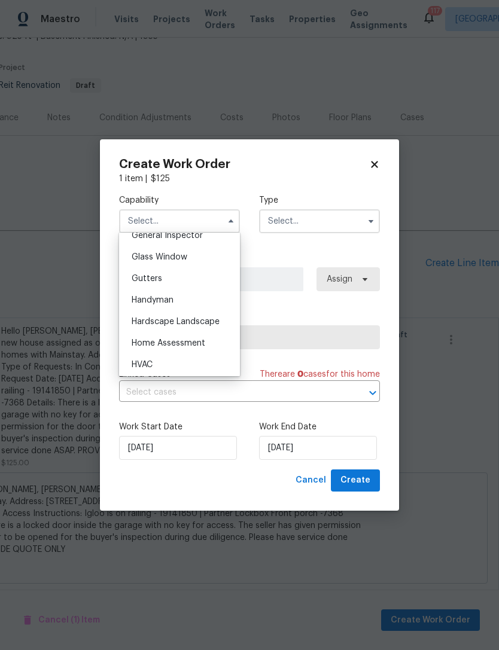
click at [150, 297] on span "Handyman" at bounding box center [153, 300] width 42 height 8
type input "Handyman"
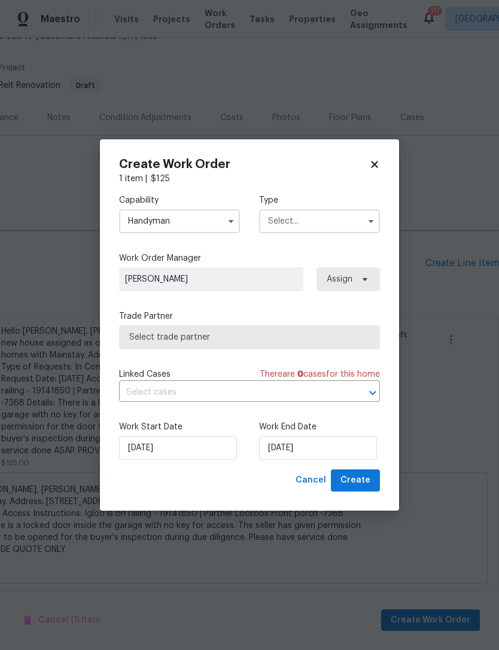
click at [284, 227] on input "text" at bounding box center [319, 221] width 121 height 24
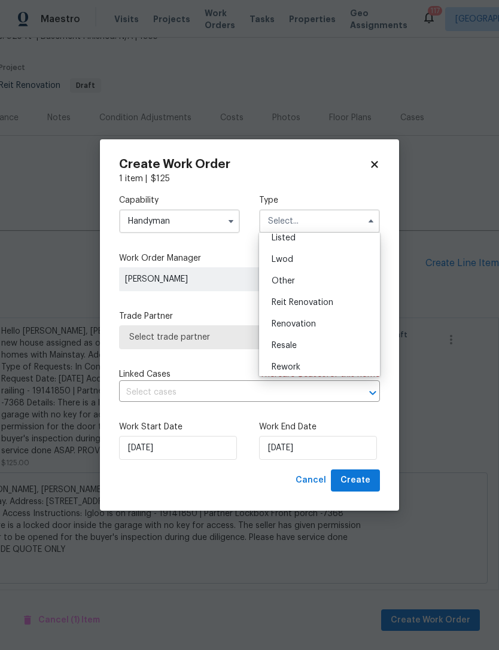
scroll to position [124, 0]
click at [287, 294] on span "Reit Renovation" at bounding box center [303, 295] width 62 height 8
type input "Reit Renovation"
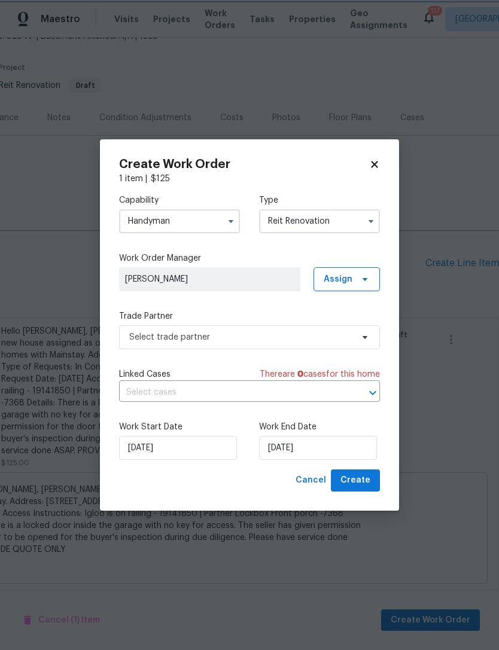
scroll to position [0, 0]
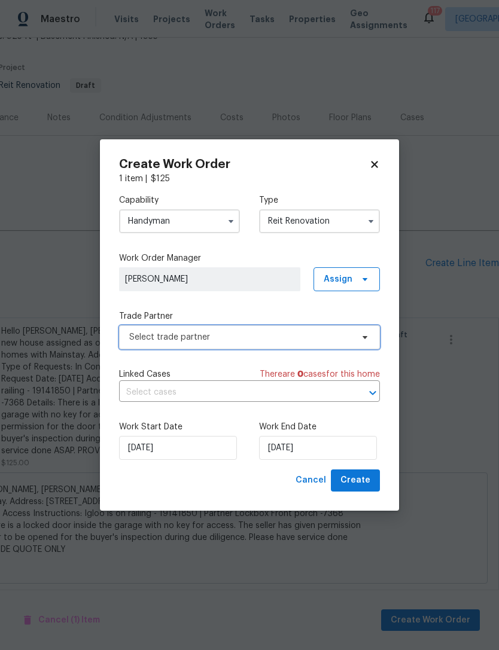
click at [182, 340] on span "Select trade partner" at bounding box center [240, 337] width 223 height 12
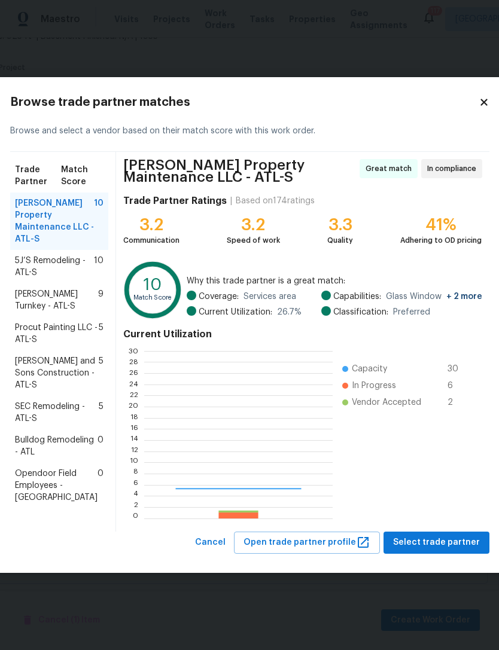
scroll to position [167, 188]
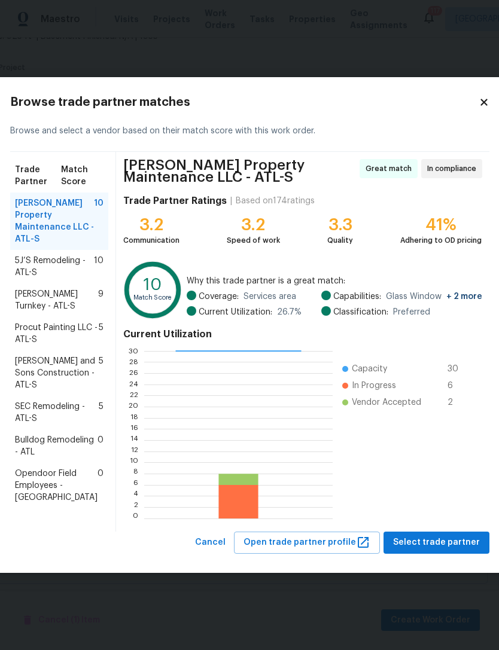
click at [44, 456] on span "Bulldog Remodeling - ATL" at bounding box center [56, 446] width 83 height 24
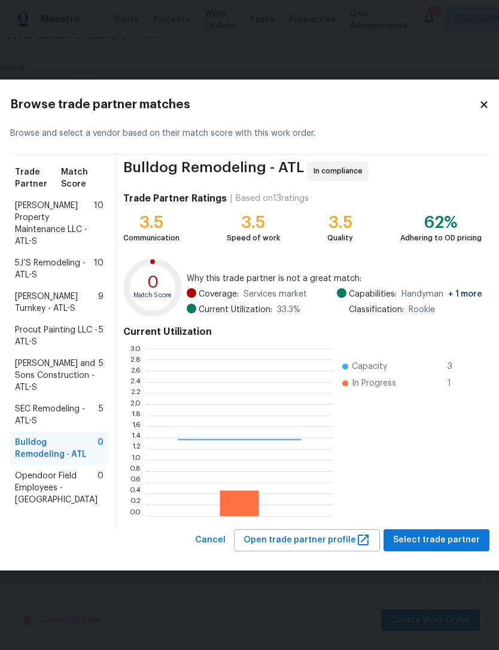
scroll to position [167, 185]
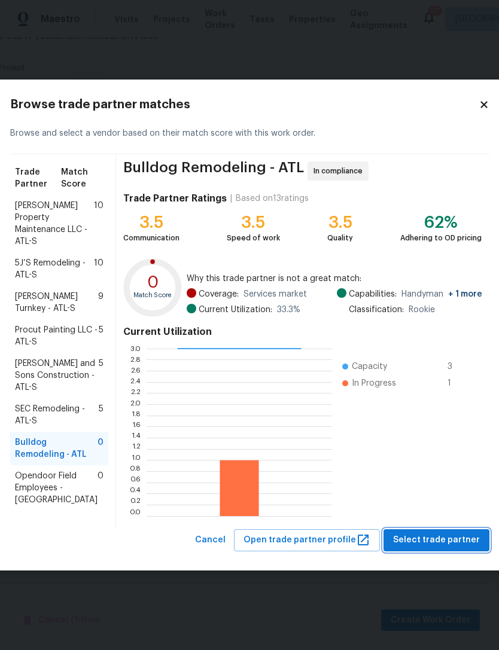
click at [414, 541] on span "Select trade partner" at bounding box center [436, 540] width 87 height 15
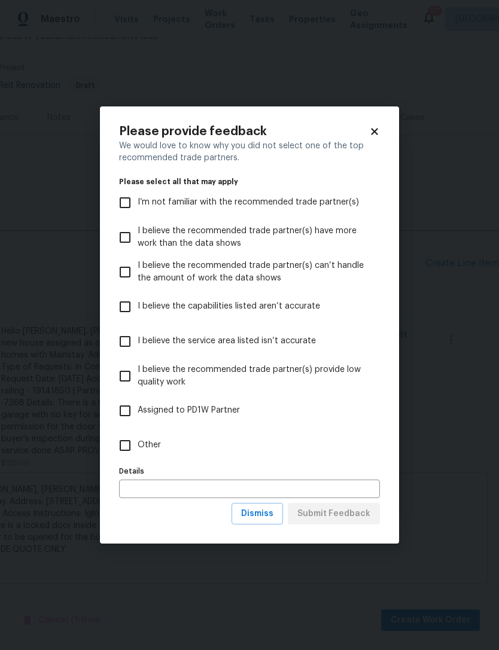
click at [120, 449] on input "Other" at bounding box center [124, 445] width 25 height 25
checkbox input "true"
click at [133, 489] on input "text" at bounding box center [249, 489] width 261 height 19
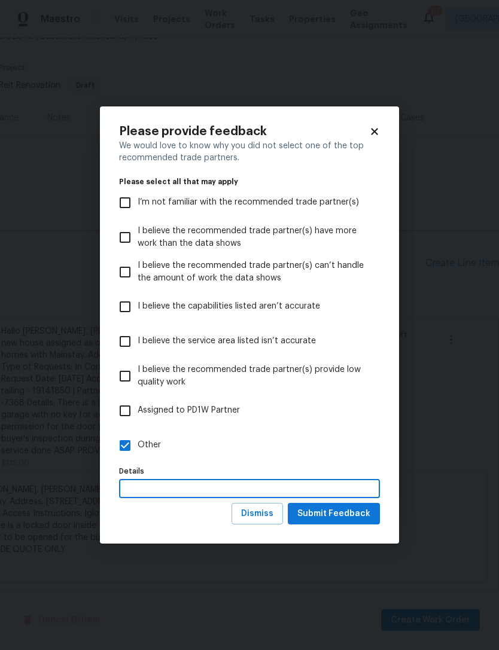
scroll to position [38, 0]
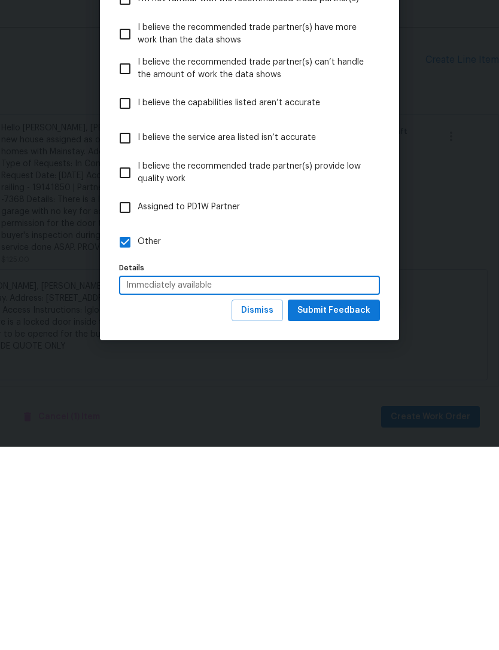
type input "Immediately available"
click at [314, 507] on span "Submit Feedback" at bounding box center [333, 514] width 73 height 15
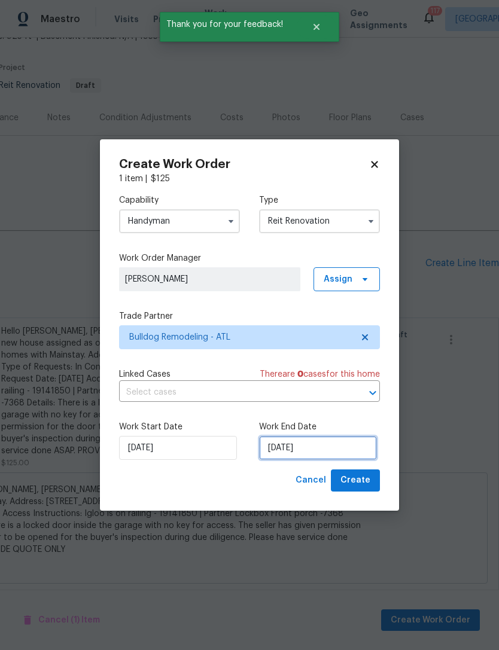
click at [334, 455] on input "[DATE]" at bounding box center [318, 448] width 118 height 24
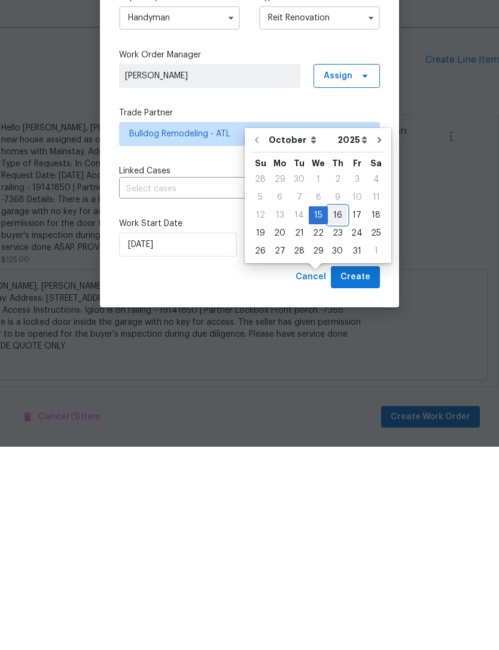
click at [332, 410] on div "16" at bounding box center [337, 418] width 19 height 17
type input "[DATE]"
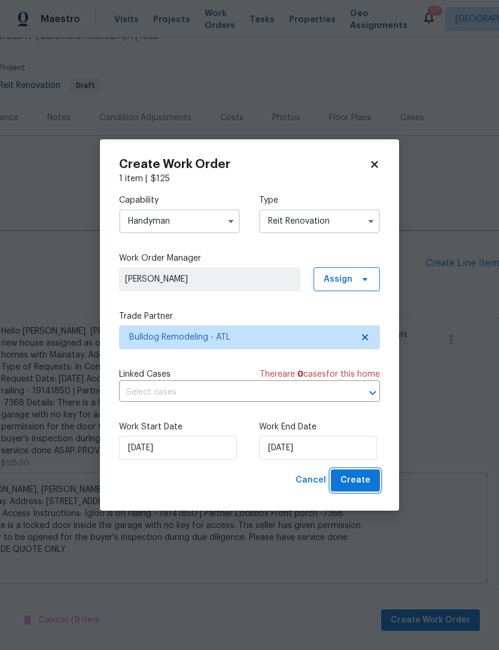
click at [351, 483] on span "Create" at bounding box center [355, 480] width 30 height 15
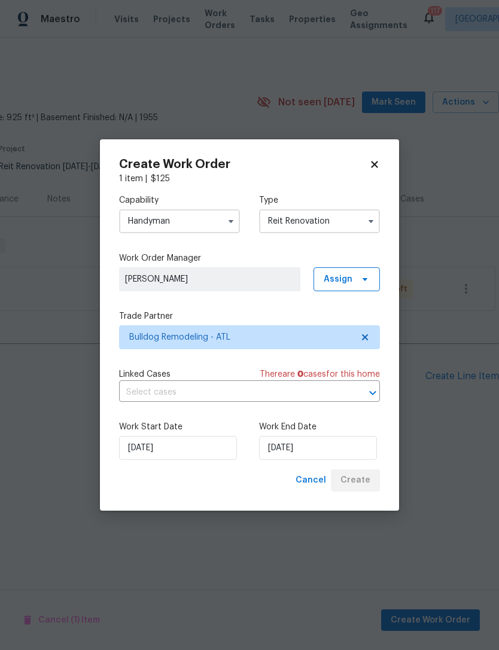
scroll to position [0, 177]
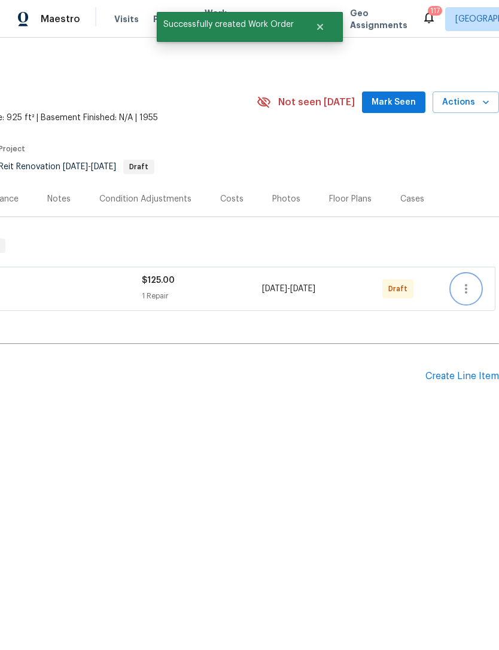
click at [464, 287] on icon "button" at bounding box center [466, 289] width 14 height 14
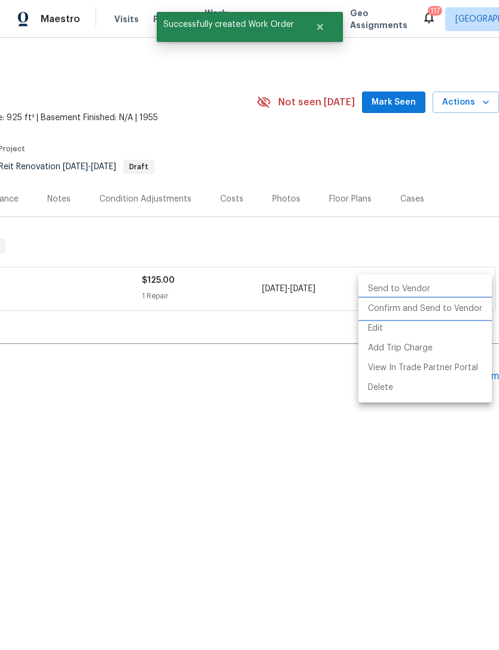
click at [444, 307] on li "Confirm and Send to Vendor" at bounding box center [424, 309] width 133 height 20
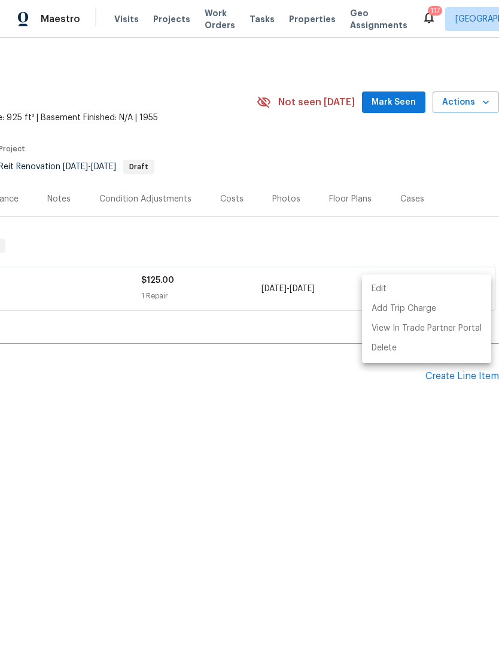
click at [419, 468] on div at bounding box center [249, 325] width 499 height 650
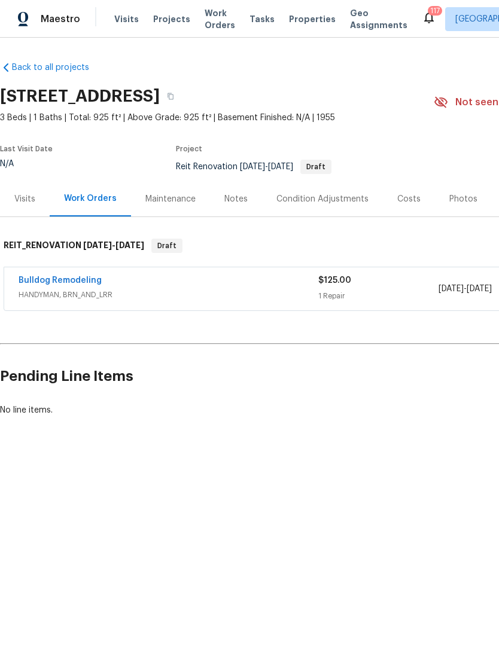
scroll to position [0, 0]
click at [60, 276] on link "Bulldog Remodeling" at bounding box center [60, 280] width 83 height 8
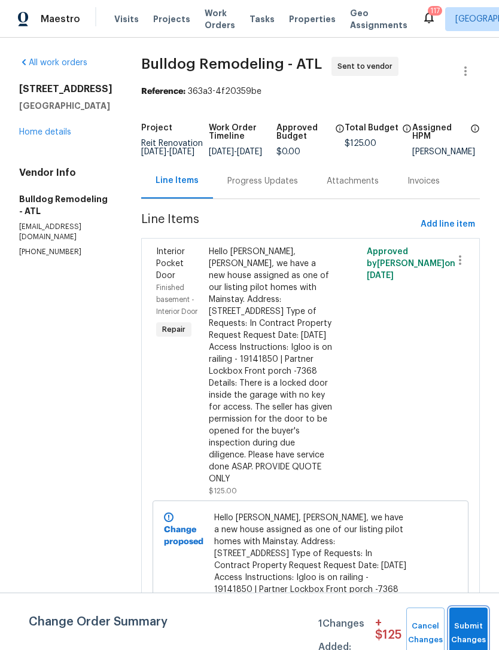
click at [467, 623] on span "Submit Changes" at bounding box center [468, 634] width 26 height 28
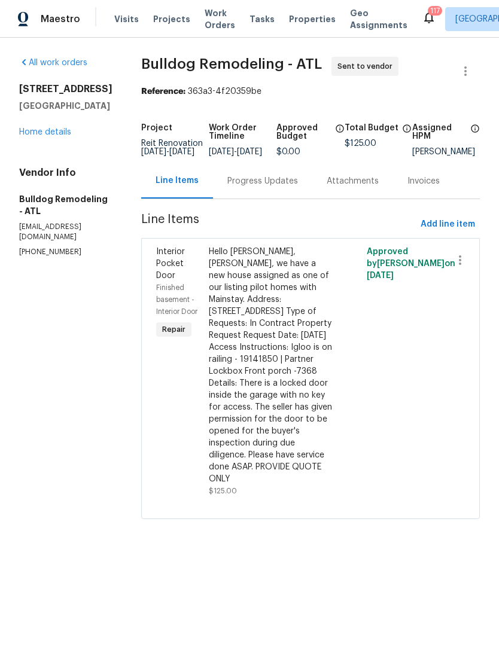
click at [224, 198] on div "Progress Updates" at bounding box center [262, 180] width 99 height 35
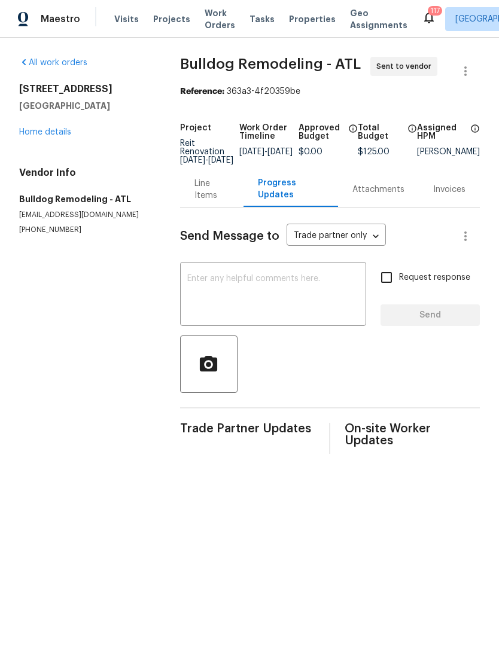
click at [187, 271] on div "x ​" at bounding box center [273, 295] width 186 height 61
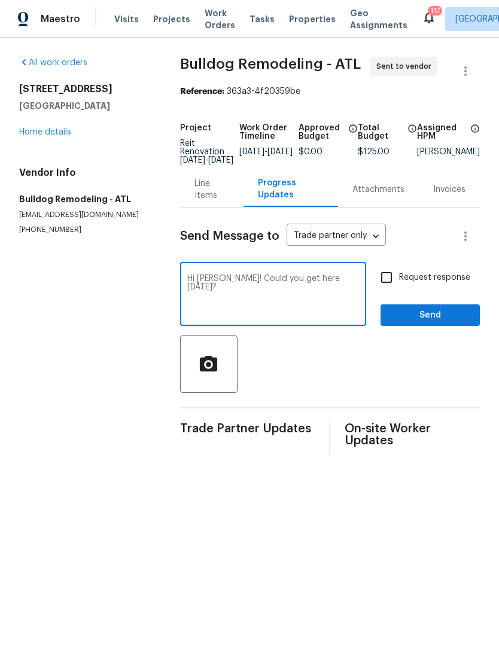
type textarea "Hi [PERSON_NAME]! Could you get here [DATE]?"
click at [388, 290] on input "Request response" at bounding box center [386, 277] width 25 height 25
checkbox input "true"
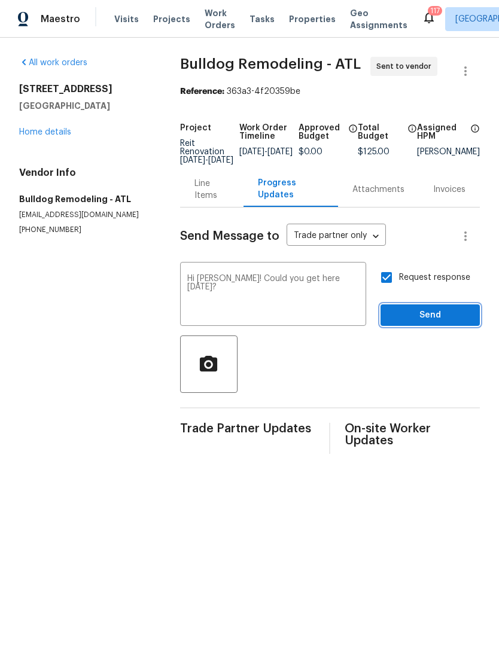
click at [444, 323] on button "Send" at bounding box center [429, 315] width 99 height 22
